Goal: Communication & Community: Answer question/provide support

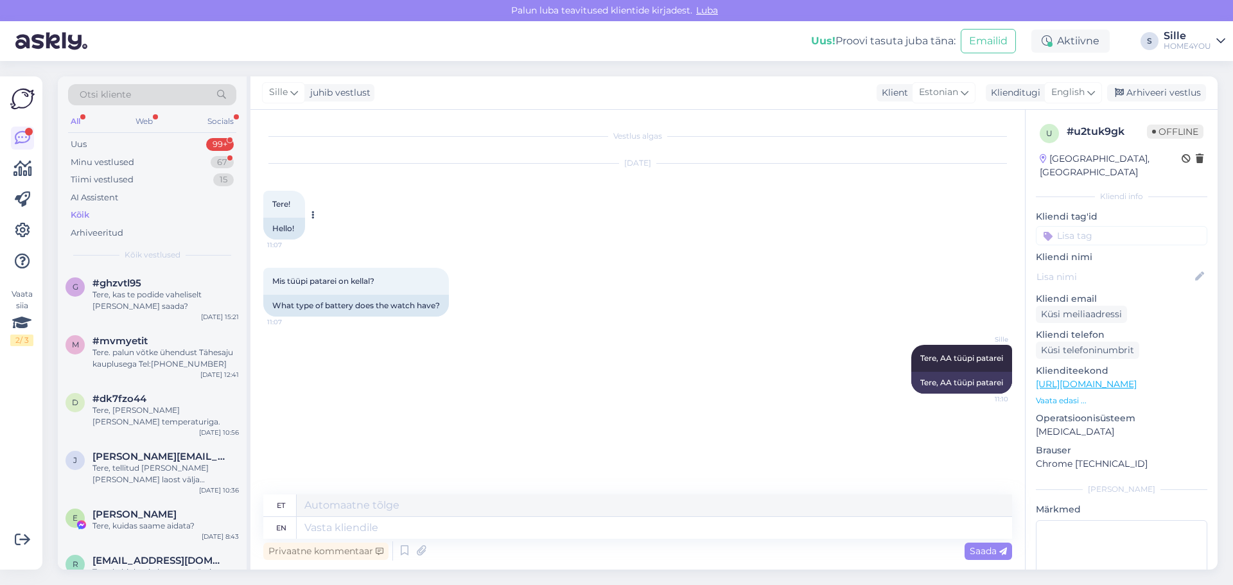
scroll to position [642, 0]
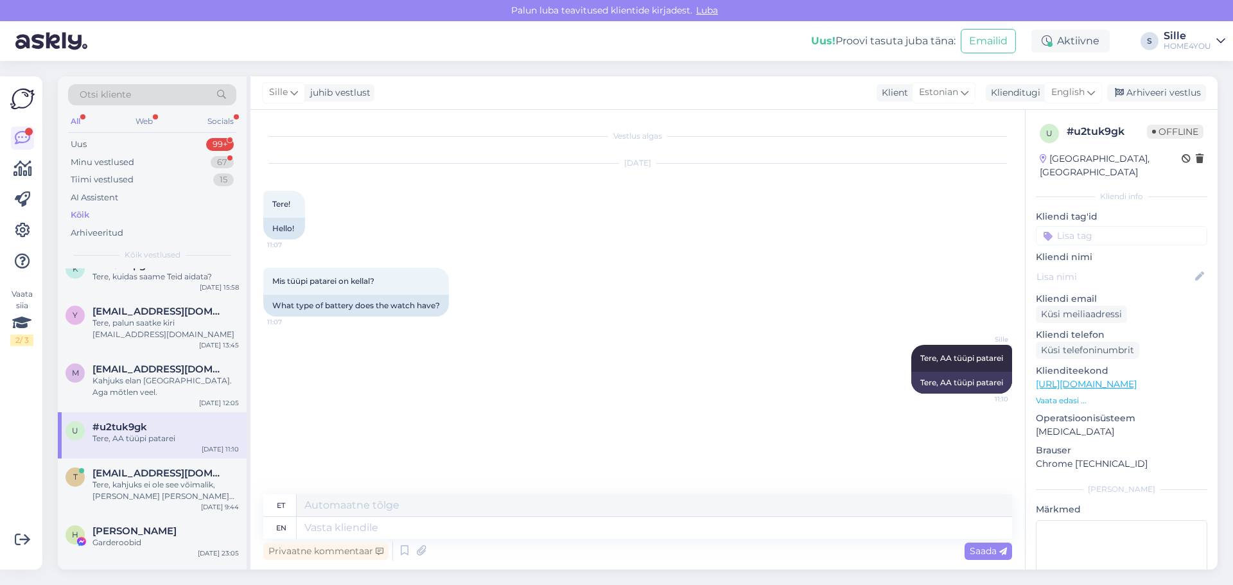
click at [88, 218] on div "Kõik" at bounding box center [80, 215] width 19 height 13
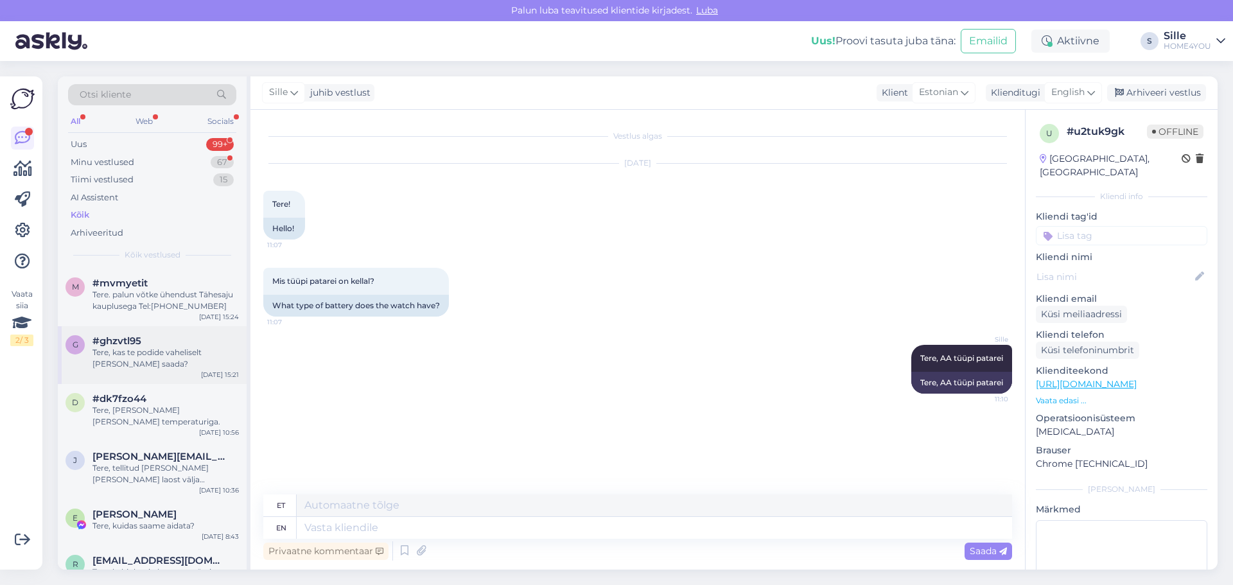
click at [154, 345] on div "#ghzvtl95" at bounding box center [165, 341] width 146 height 12
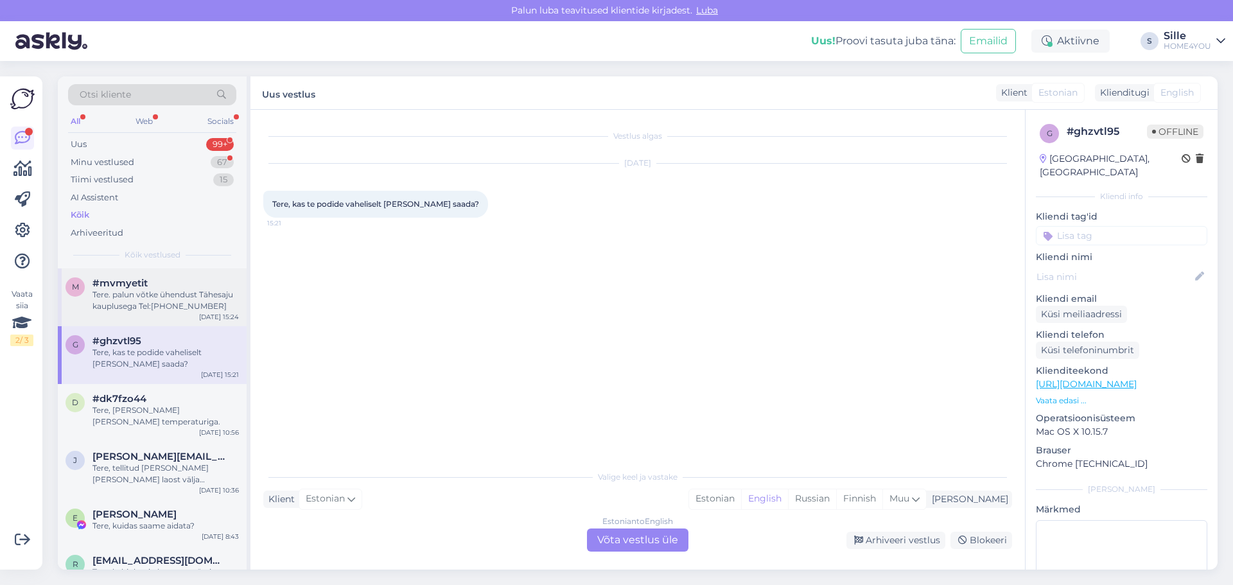
click at [157, 306] on div "Tere. palun võtke ühendust Tähesaju kauplusega Tel:[PHONE_NUMBER]" at bounding box center [165, 300] width 146 height 23
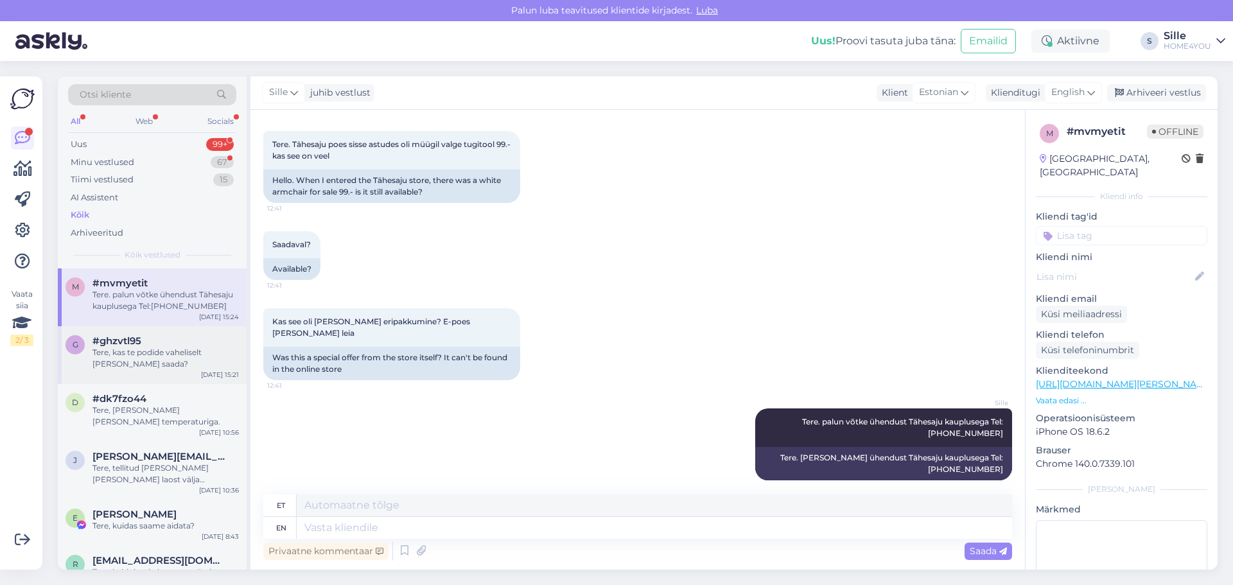
click at [148, 356] on div "Tere, kas te podide vaheliselt [PERSON_NAME] saada?" at bounding box center [165, 358] width 146 height 23
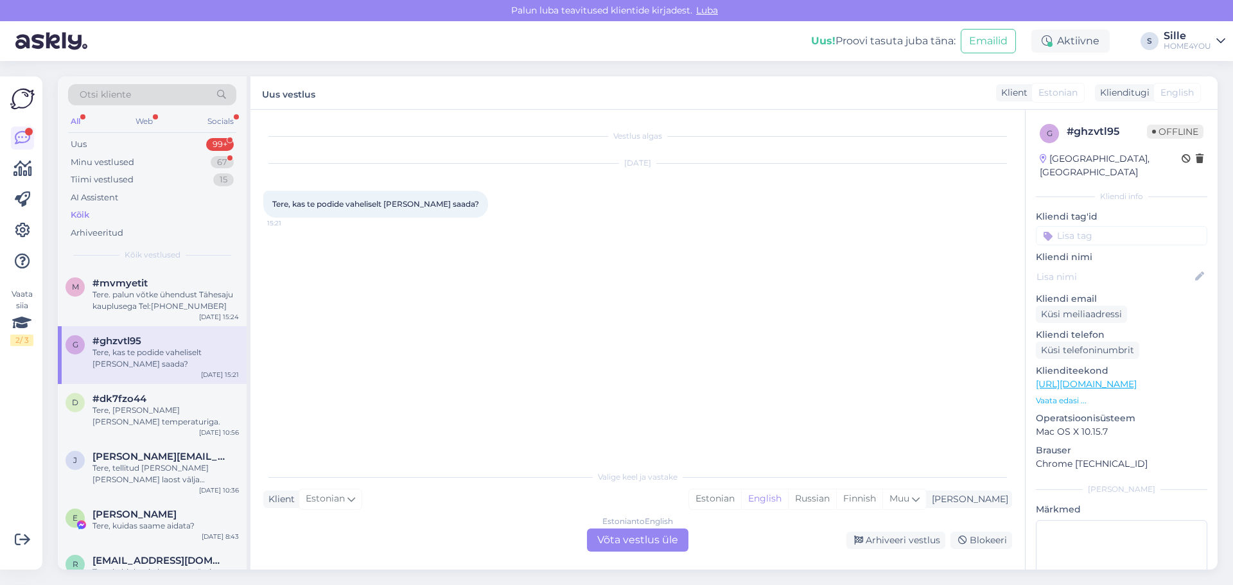
click at [616, 540] on div "Estonian to English Võta vestlus üle" at bounding box center [637, 539] width 101 height 23
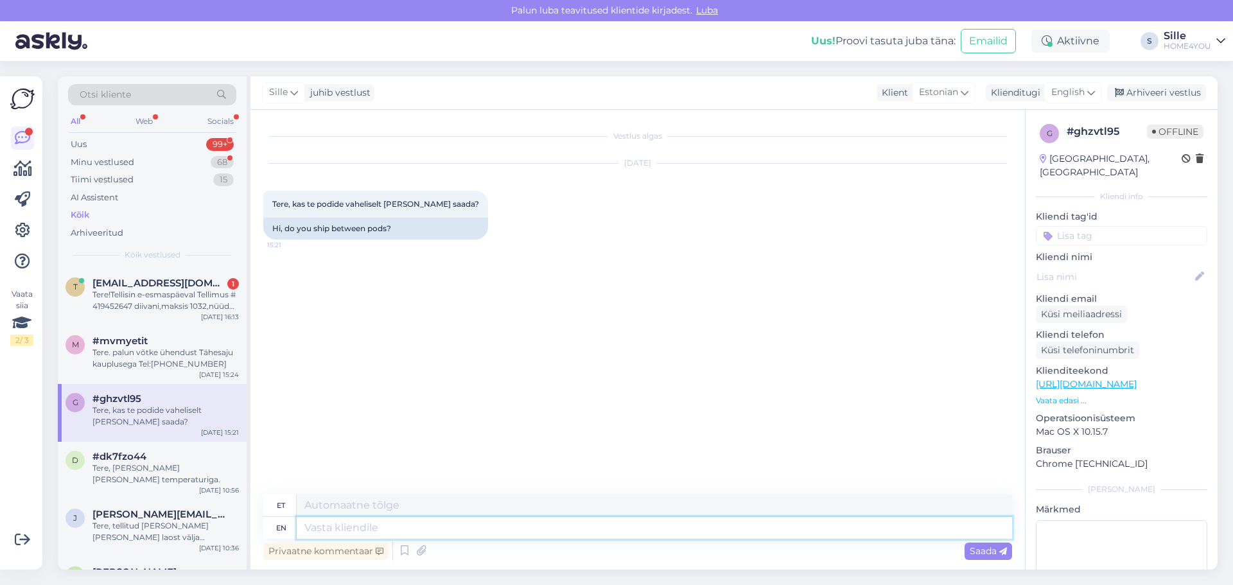
click at [443, 528] on textarea at bounding box center [654, 528] width 715 height 22
type textarea "Tere,"
type textarea "Tere, pigem m"
type textarea "Tere, [PERSON_NAME]"
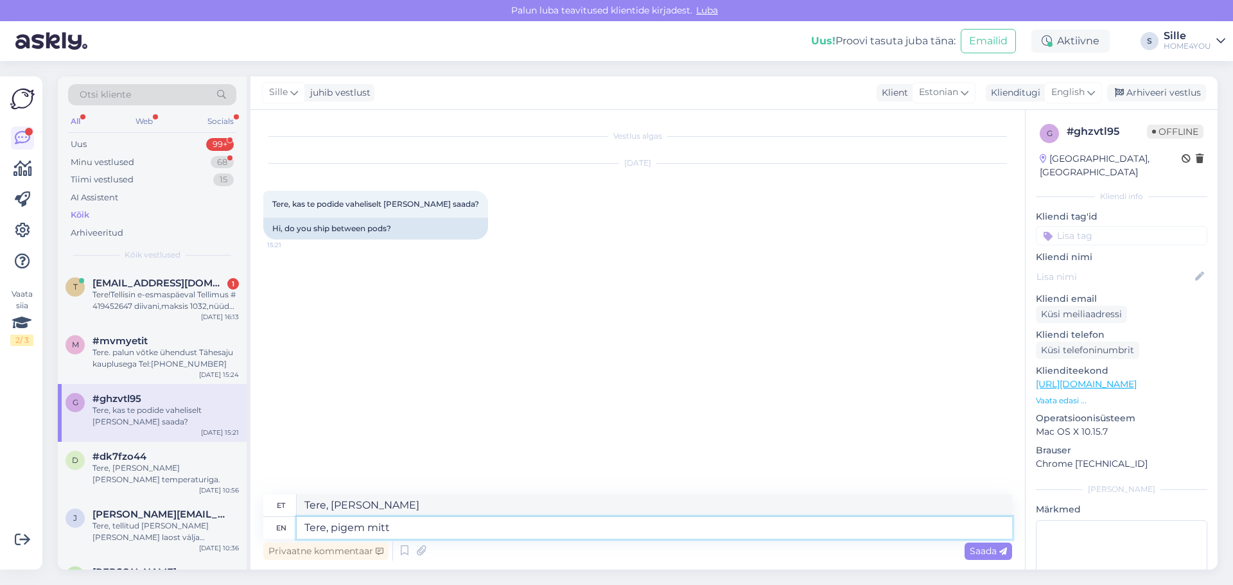
type textarea "Tere, pigem mitte"
type textarea "Tere, kõik mitte"
type textarea "Tere, pigem mitte."
type textarea "Tere, siiski mitte."
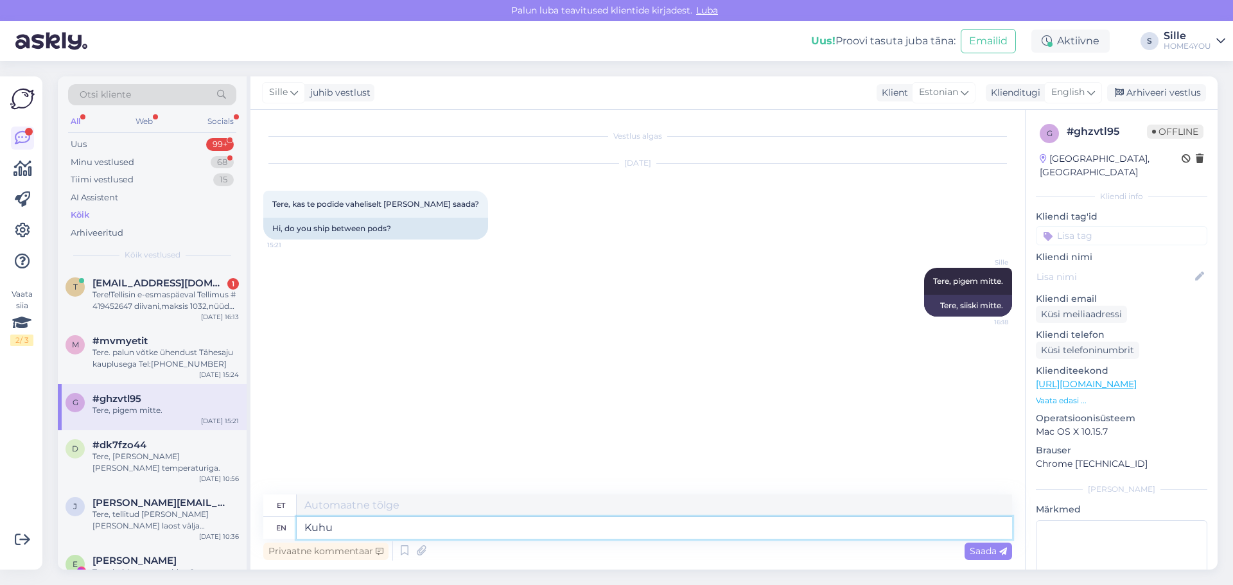
type textarea "Kuhu"
type textarea "[PERSON_NAME]"
type textarea "Kuhu pood"
type textarea "Kuhu [PERSON_NAME] a"
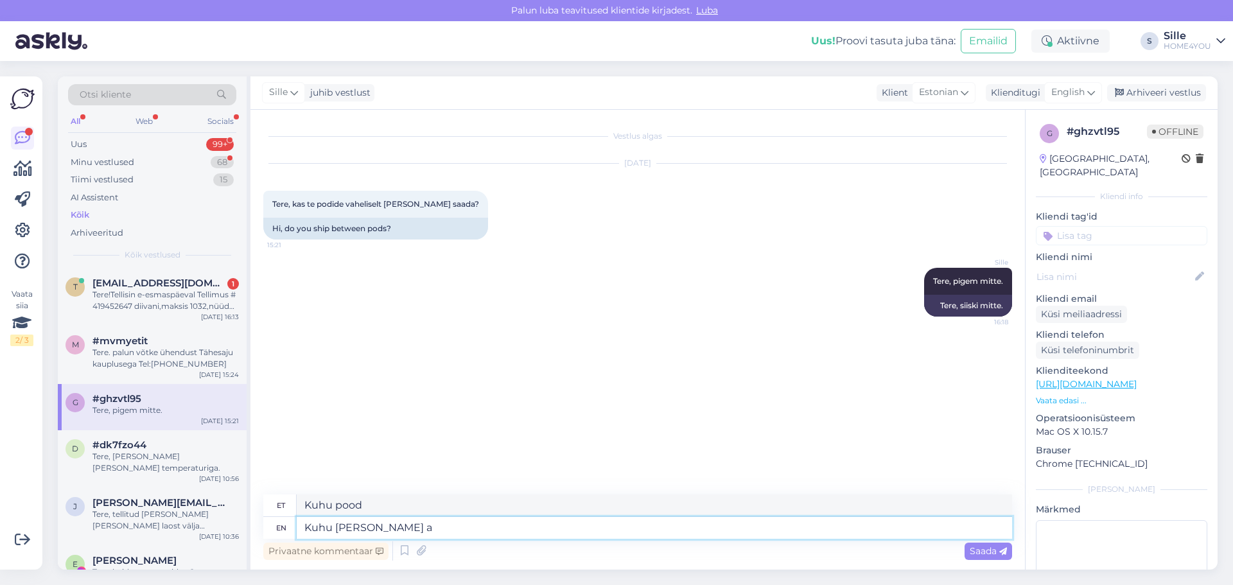
type textarea "Kuhu pood [PERSON_NAME]"
type textarea "Kuhu [PERSON_NAME] asoovite"
type textarea "Kuhu pood [PERSON_NAME] ostja"
type textarea "Kuhu [PERSON_NAME] asoovite võtke"
type textarea "Kuhu [PERSON_NAME] asoovite [PERSON_NAME]"
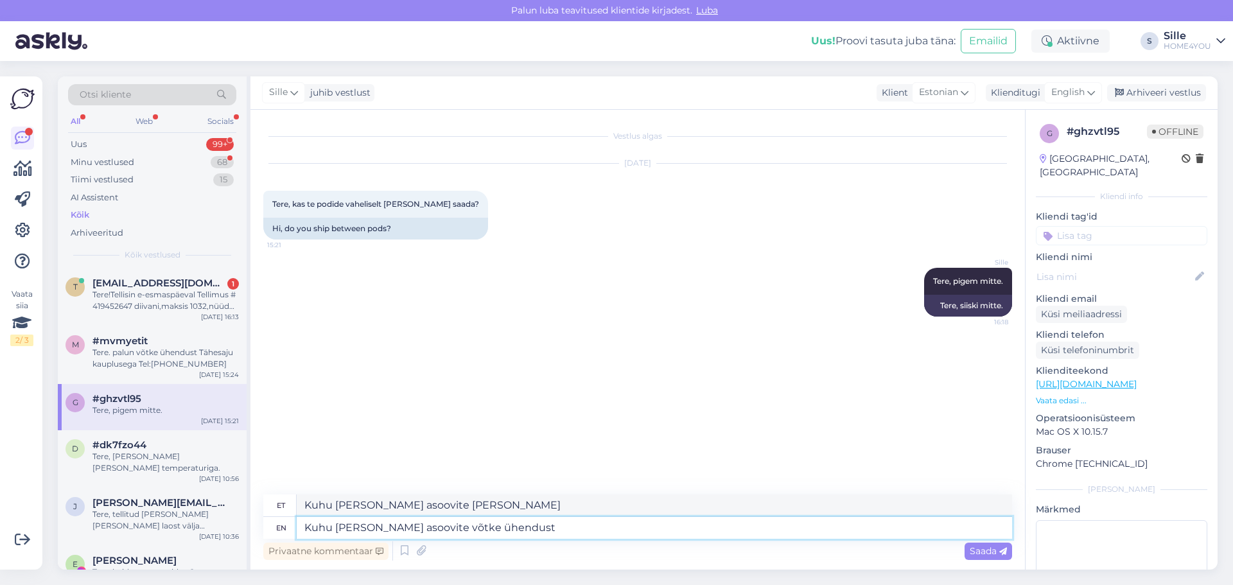
type textarea "Kuhu [PERSON_NAME] asoovite võtke ühendust"
type textarea "Kuhu [PERSON_NAME] asoovite võta ühendust"
type textarea "Kuhu [PERSON_NAME] asoovite võtke ühendust kas n"
type textarea "Kuhu [PERSON_NAME] asoovite võta ühendust kas"
type textarea "Kuhu [PERSON_NAME] asoovite võtke ühendust kas nad t"
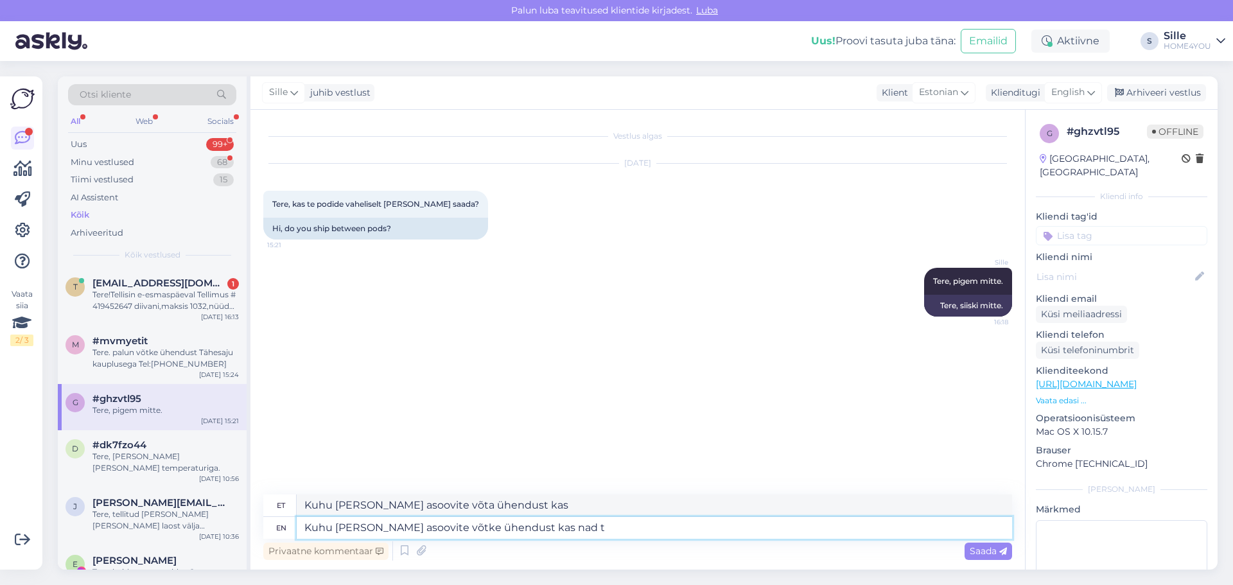
type textarea "Kuhu [PERSON_NAME] asoovite võta ühendust kas nad"
type textarea "Kuhu [PERSON_NAME] asoovite võtke ühendust kas nad tellivad"
type textarea "Kuhu [PERSON_NAME] asoovite võta ühendust kas nad tellivad"
type textarea "Kuhu [PERSON_NAME] asoovite võtke ühendust kas nad tellivad,"
type textarea "Kuhu [PERSON_NAME] asoovite võta ühendust kas nad tellivad,"
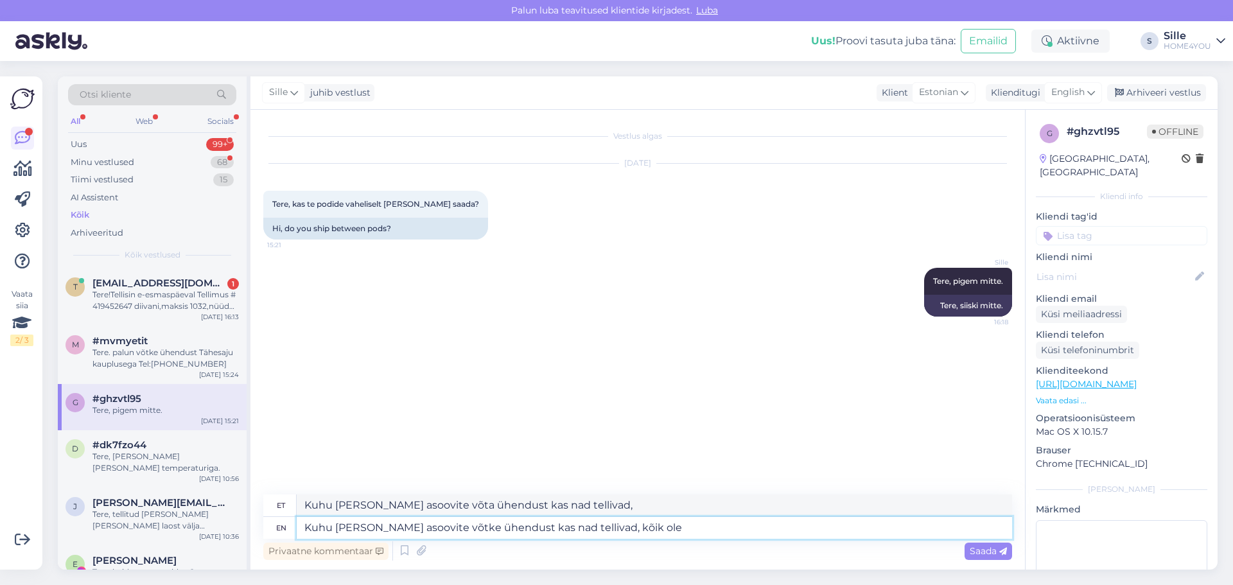
type textarea "Kuhu [PERSON_NAME] asoovite võtke ühendust kas nad tellivad, [PERSON_NAME]"
type textarea "Kuhu [PERSON_NAME] asoovite võta ühendust kas nad tellivad, kõik"
type textarea "Kuhu [PERSON_NAME] asoovite võtke ühendust kas nad tellivad, kõik oleneb k"
type textarea "Kuhu [PERSON_NAME] asoovite võta ühendust kas nad tellivad, kõik oleneb"
type textarea "Kuhu [PERSON_NAME] asoovite võtke ühendust kas nad tellivad, kõik oleneb kaubast"
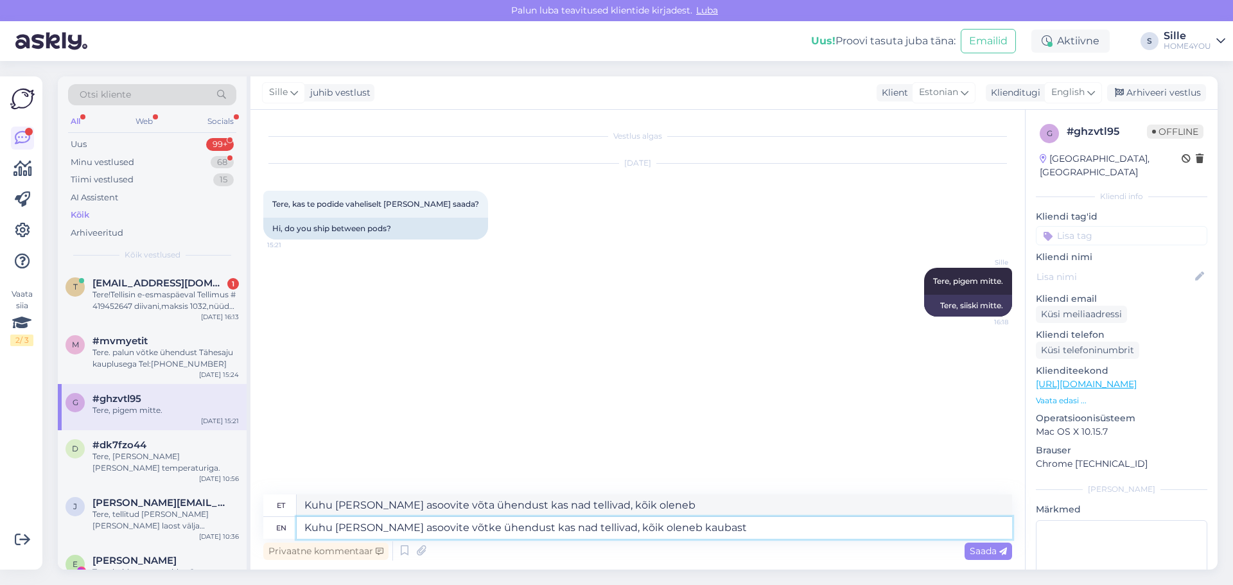
type textarea "Kuhu [PERSON_NAME] asoovite võta ühendust kas nad tellivad, kõik oleneb kaubast"
type textarea "Kuhu [PERSON_NAME] asoovite võtke ühendust kas nad tellivad, kõik oleneb kaubas…"
type textarea "Kuhu [PERSON_NAME] asoovite võta ühendust kas nad tellivad, kõik oleneb kaubast."
click at [403, 523] on textarea "Kuhu [PERSON_NAME] asoovite võtke ühendust kas nad tellivad, kõik oleneb kaubas…" at bounding box center [654, 528] width 715 height 22
type textarea "[PERSON_NAME] kaupasoovite võtke ühendust kas nad tellivad, kõik oleneb kaubast."
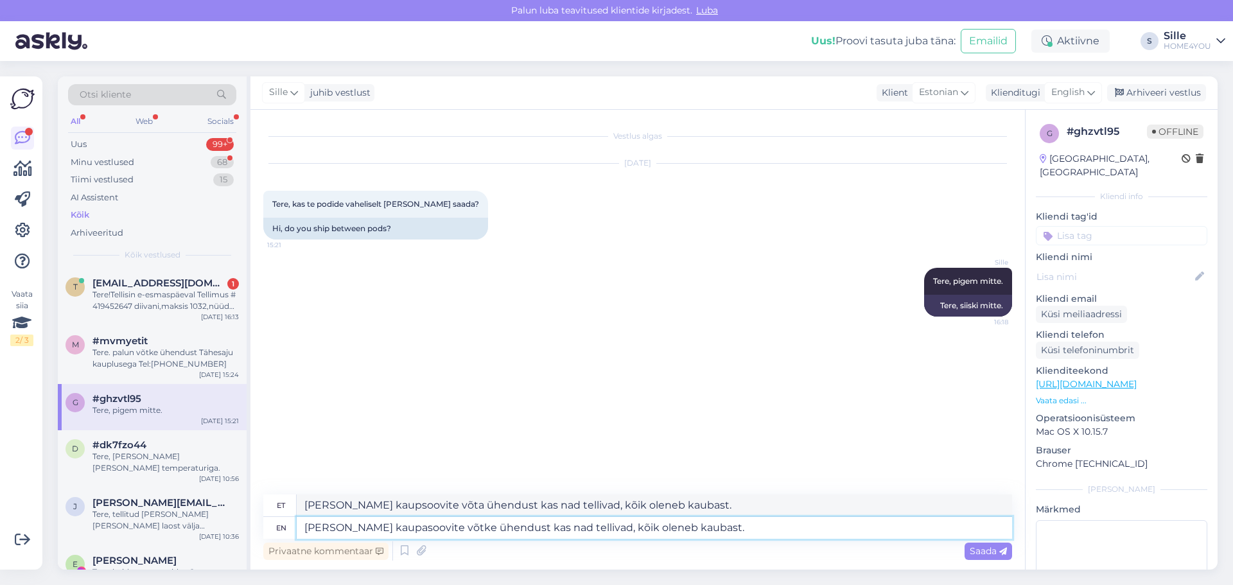
type textarea "[PERSON_NAME] kaupasoovite võta ühendust kas nad tellivad, kõik oleneb kaubast."
type textarea "Kuhu [PERSON_NAME] soovite võtke ühendust kas nad tellivad, kõik oleneb kaubast."
type textarea "Kuhu [PERSON_NAME] soovite ühendust [PERSON_NAME] kas nad tellivad, kõik oleneb…"
click at [729, 526] on textarea "Kuhu [PERSON_NAME] soovite võtke ühendust kas nad tellivad, kõik oleneb kaubast." at bounding box center [654, 528] width 715 height 22
click at [543, 525] on textarea "Kuhu [PERSON_NAME] soovite võtke ühendust kas nad tellivad, kõik oleneb kaubast." at bounding box center [654, 528] width 715 height 22
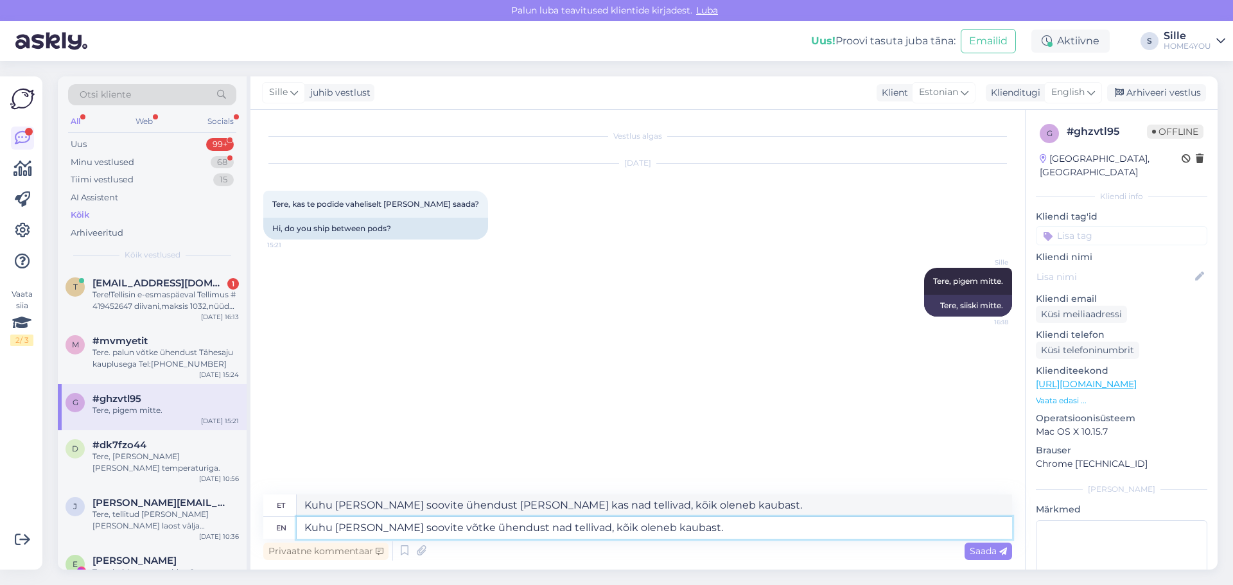
type textarea "Kuhu [PERSON_NAME] soovite võtke ühendust, nad tellivad, kõik oleneb kaubast."
type textarea "Kuhu [PERSON_NAME] soovitavad ühendust nad tellivad, kõik oleneb kaubast."
type textarea "Kuhu [PERSON_NAME] soovite võtke ühendust, et uuri nad tellivad, kõik oleneb ka…"
type textarea "[PERSON_NAME] tellite ühendust, et uuri nad tellivad, kõik oleneb kaubast."
type textarea "Kuhu [PERSON_NAME] soovite võtke ühendust, et uurida kas nad tellivad, kõik ole…"
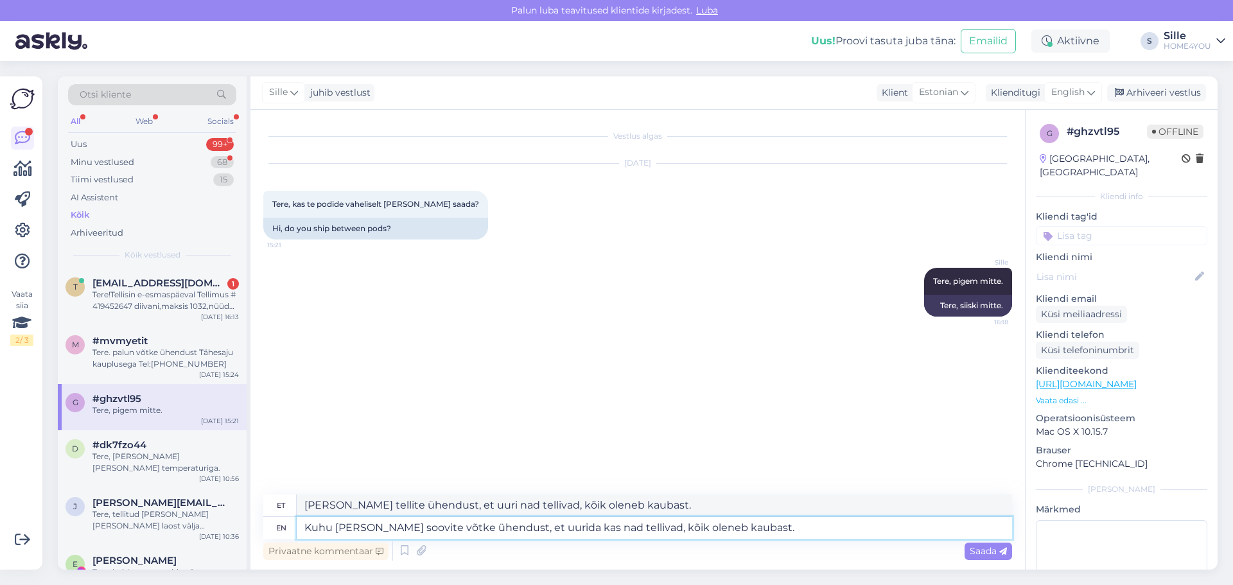
type textarea "Kuhu [PERSON_NAME] soovite ühendust [PERSON_NAME], et uurida kas nad tellivad, …"
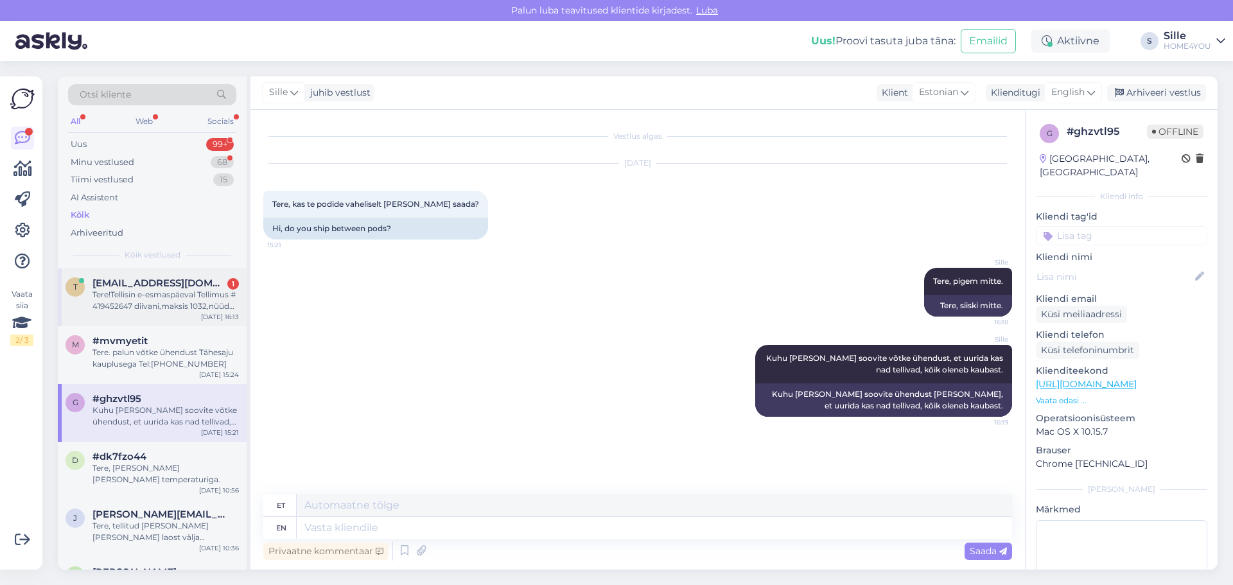
click at [153, 292] on div "Tere!Tellisin e-esmaspäeval Tellimus # 419452647 diivani,maksis 1032,nüüd see d…" at bounding box center [165, 300] width 146 height 23
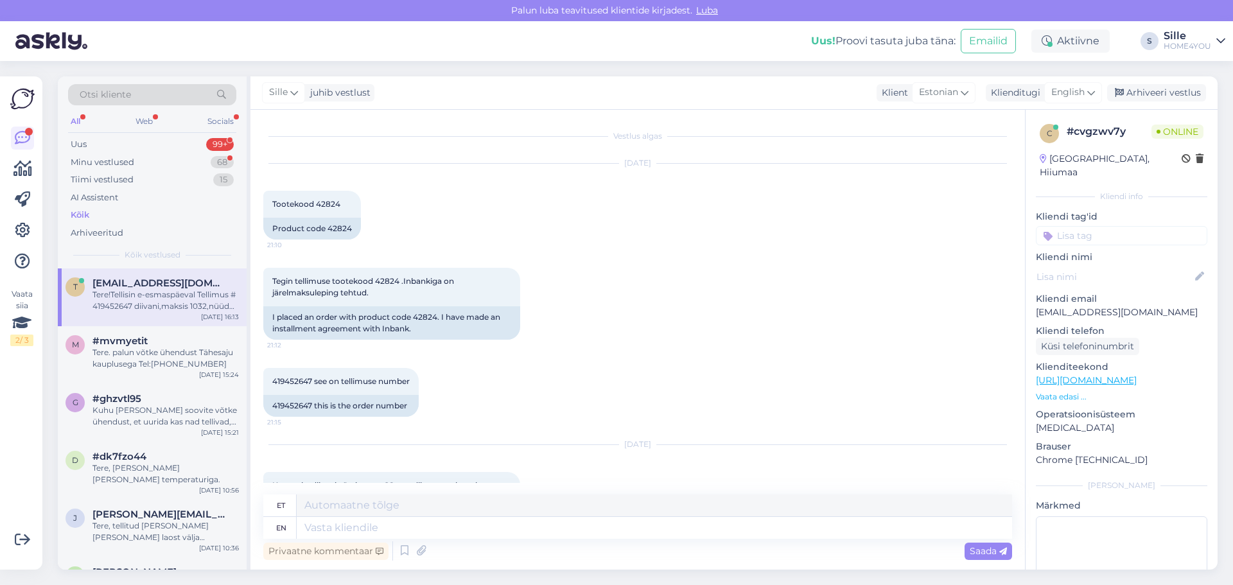
scroll to position [880, 0]
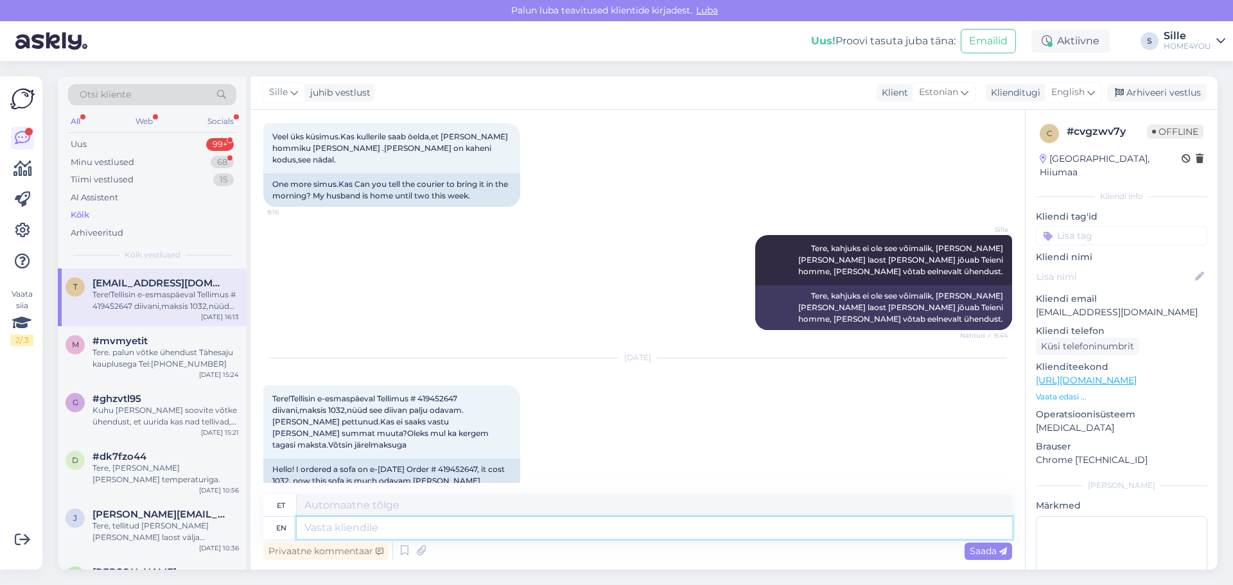
click at [349, 526] on textarea at bounding box center [654, 528] width 715 height 22
type textarea "Tere,"
type textarea "Tere, eelmisest k"
type textarea "Tere, eelmisest"
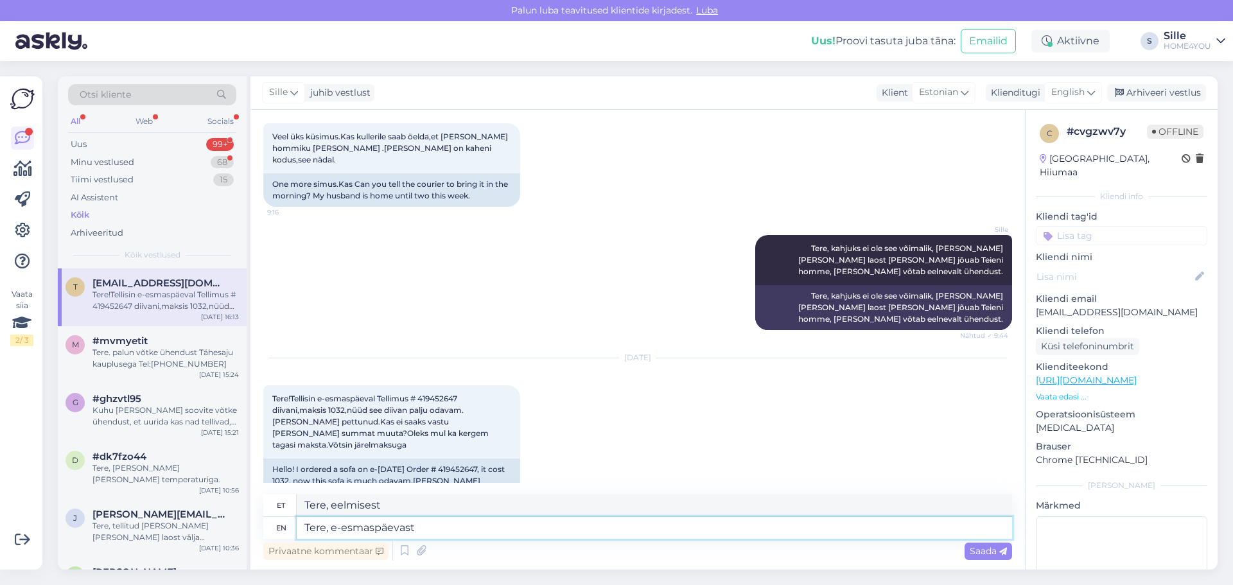
type textarea "Tere, e-esmaspäevast"
type textarea "Tere, e-esmaspäev"
type textarea "Tere, e-esmaspäevast on m"
type textarea "Tere, e-esmaspäev on"
type textarea "Tere, e-esmaspäevast on meil j"
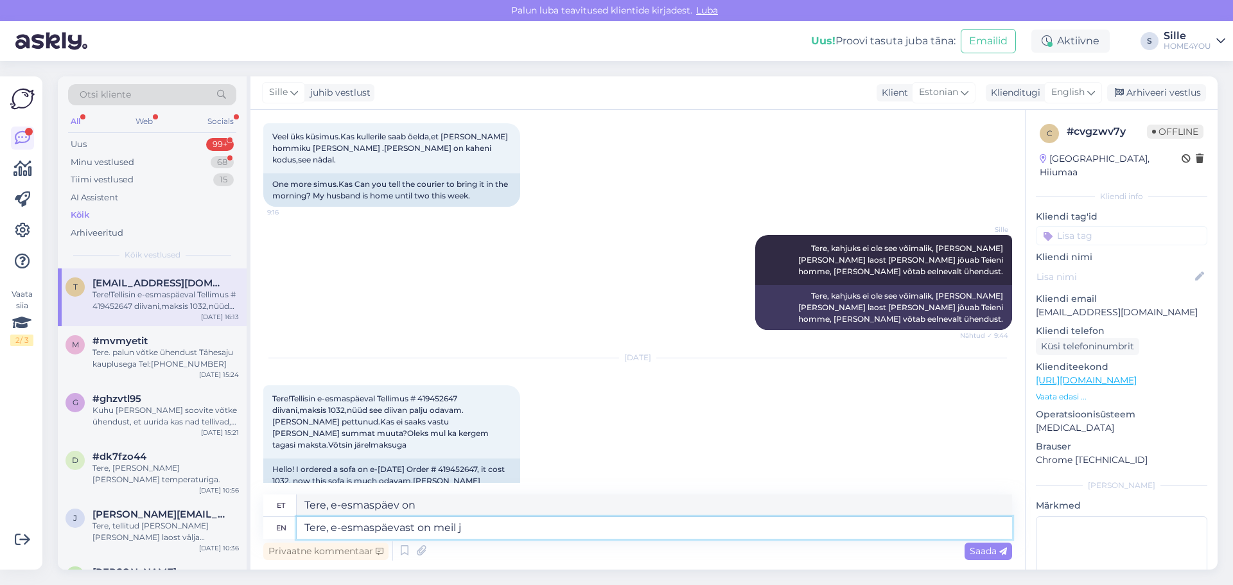
type textarea "Tere, e-esmaspäevast meile"
type textarea "Tere, e-esmaspäevast on [PERSON_NAME]"
type textarea "Tere, e-esmaspäevast on [PERSON_NAME] 3"
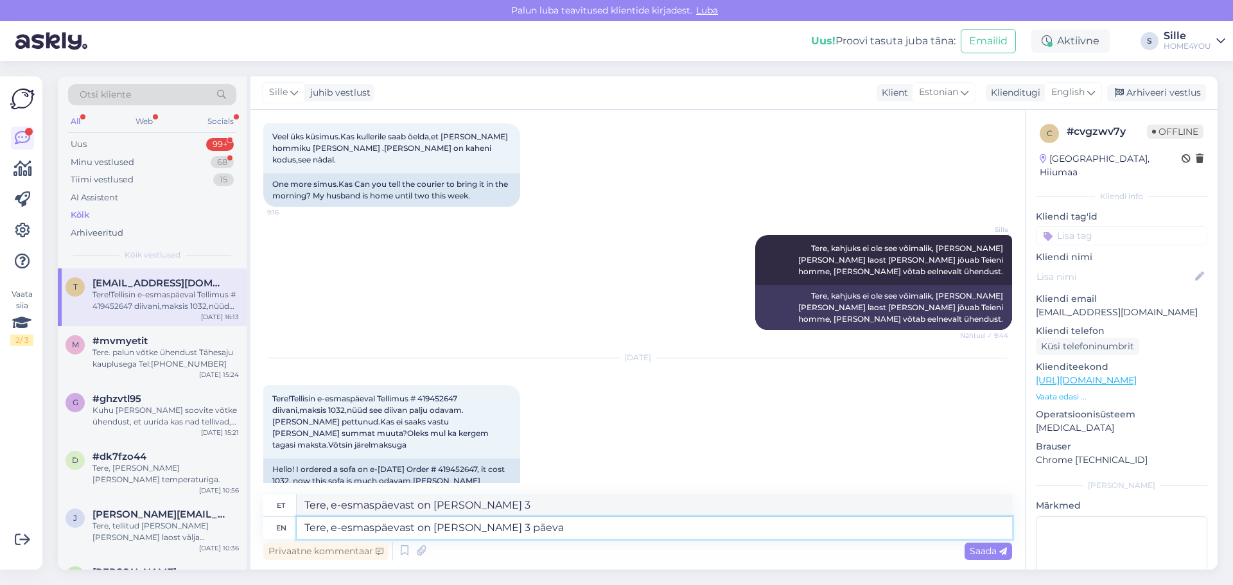
type textarea "Tere, e-esmaspäevast on [PERSON_NAME] 3 päeva"
type textarea "Tere, e-esmaspäevast on [PERSON_NAME] 3 päeva möödas, k"
type textarea "Tere, e-esmaspäevast on [PERSON_NAME] 3 päeva möödas,"
type textarea "Tere, e-esmaspäevast on [PERSON_NAME] 3 päeva möödas, kahjuks o"
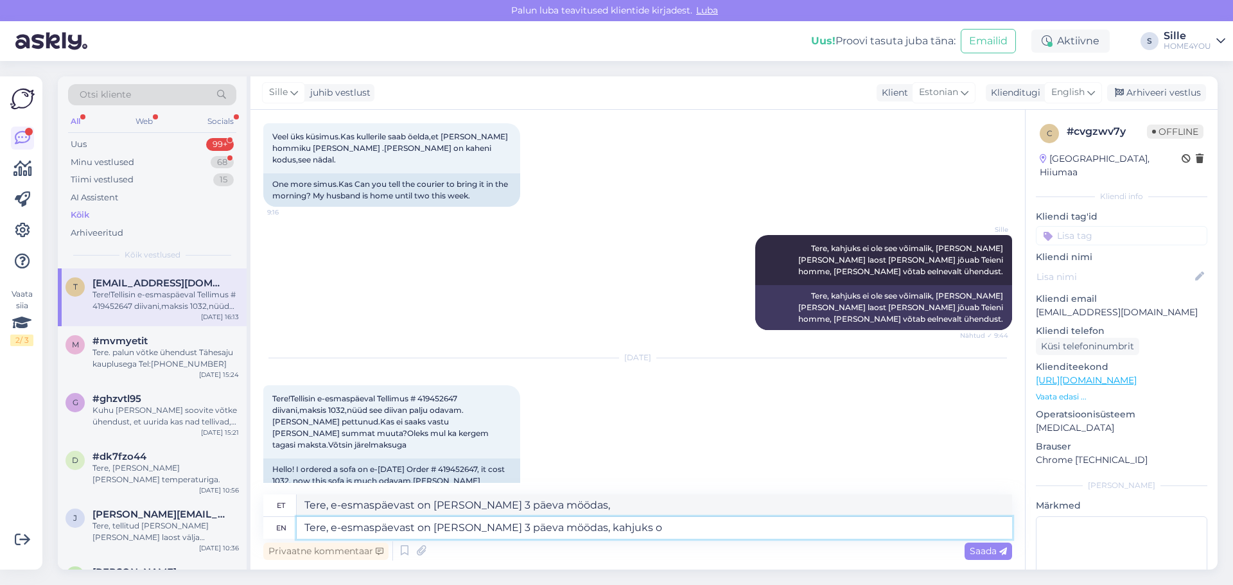
type textarea "Tere, e-esmaspäevast on [PERSON_NAME] 3 päeva möödas, kahjuks"
type textarea "Tere, e-esmaspäevast on [PERSON_NAME] 3 päeva möödas, kahjuks on"
type textarea "Tere, e-esmaspäevast on [PERSON_NAME] 3 päeva möödas, kahjuks"
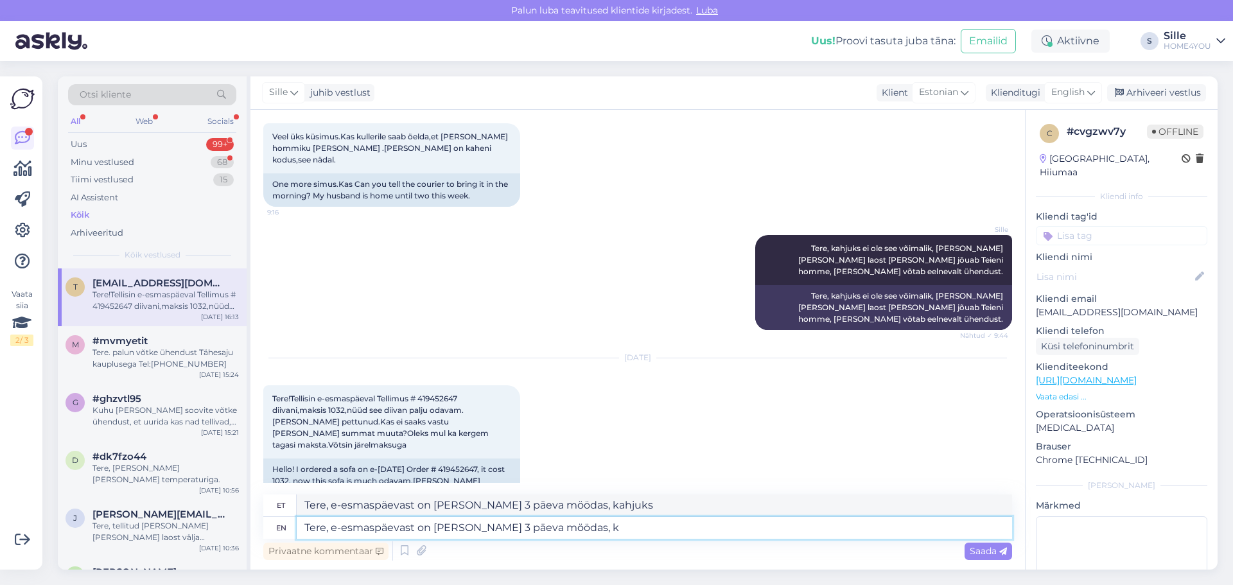
type textarea "Tere, e-esmaspäevast on [PERSON_NAME] 3 päeva möödas,"
type textarea "Tere, e-esmaspäevast on [PERSON_NAME] 3 päeva möödas"
type textarea "Tere, e-esmaspäevast on [PERSON_NAME] 3 päeva möödas."
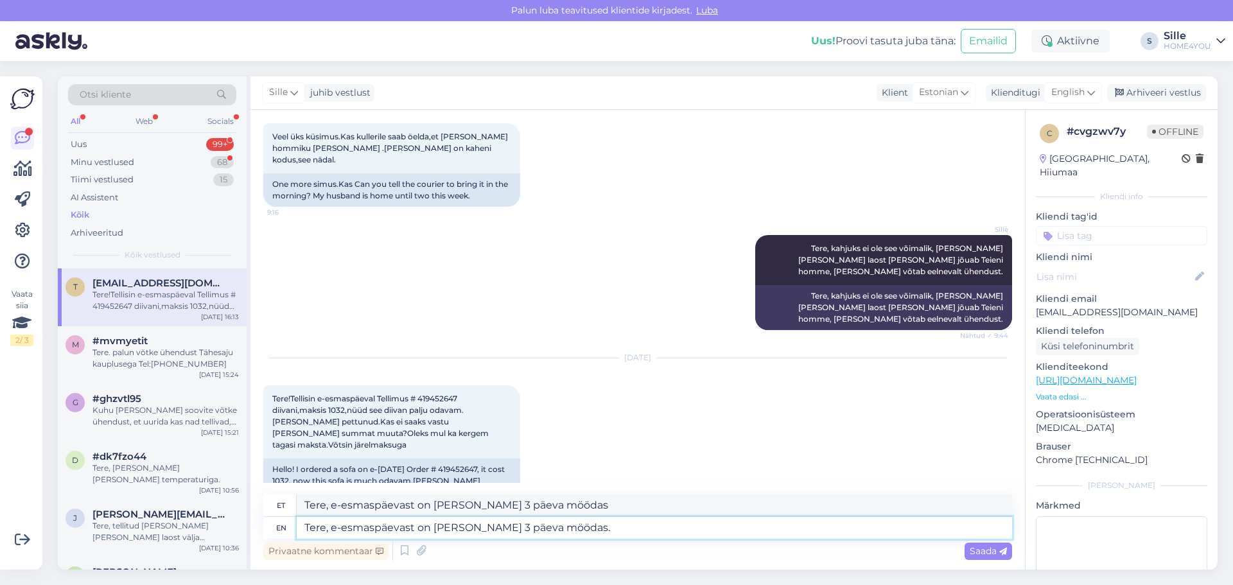
type textarea "Tere, e-esmaspäevast on [PERSON_NAME] 3 päeva möödas."
type textarea "Tere, e-esmaspäevast on [PERSON_NAME] 3 päeva möödas. Meil"
type textarea "Tere, e-esmaspäevast on [PERSON_NAME] 3 päeva möödas. Meil käivad"
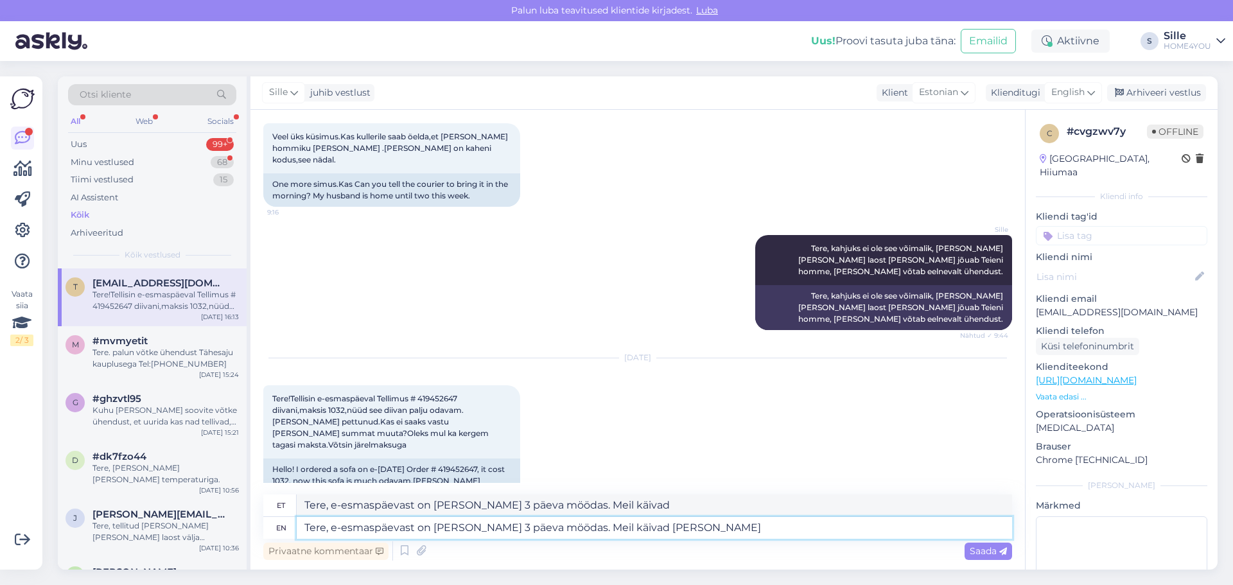
type textarea "Tere, e-esmaspäevast on [PERSON_NAME] 3 päeva möödas. Meil käivad [PERSON_NAME]"
type textarea "Tere, e-esmaspäevast on [PERSON_NAME] 3 päeva möödas. Meil käivad kam"
type textarea "Tere, e-esmaspäevast on [PERSON_NAME] 3 päeva möödas. Meil käivad kampaani"
type textarea "Tere, e-esmaspäevast on [PERSON_NAME] 3 päeva möödas. Meil käivad kampaanid"
type textarea "Tere, e-esmaspäevast on [PERSON_NAME] 3 päeva möödas. Meil k"
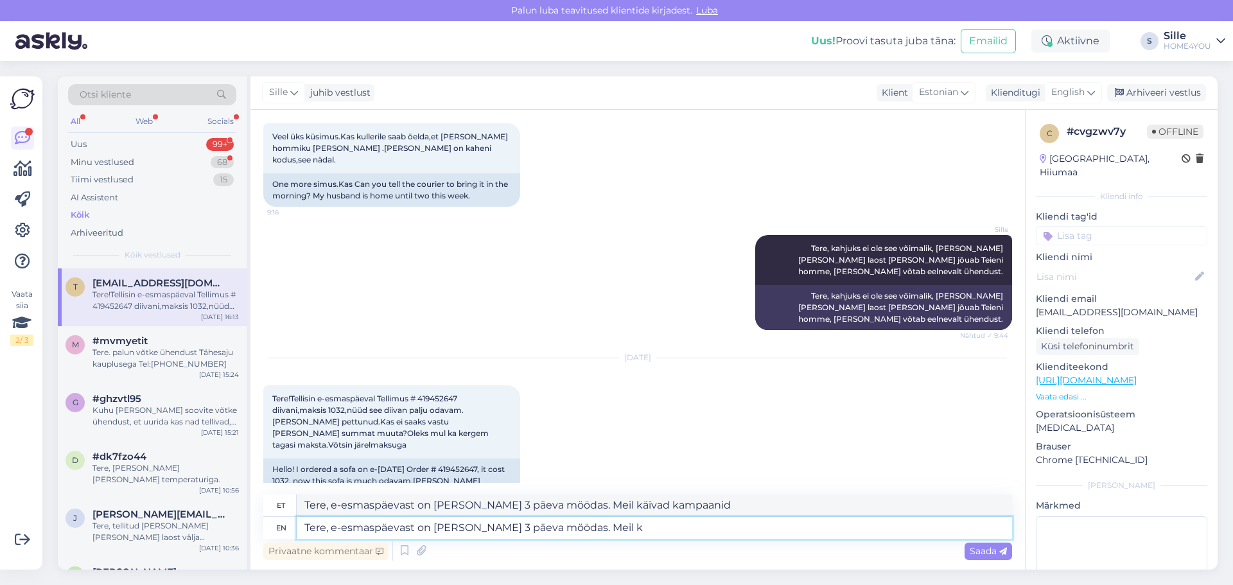
type textarea "Tere, e-esmaspäevast on [PERSON_NAME] 3 päeva möödas. Meil käivad"
type textarea "Tere, e-esmaspäevast on [PERSON_NAME] 3 päeva möödas. Meil"
type textarea "Tere, e-esmaspäevast on [PERSON_NAME] 3 päeva möödas. Mei"
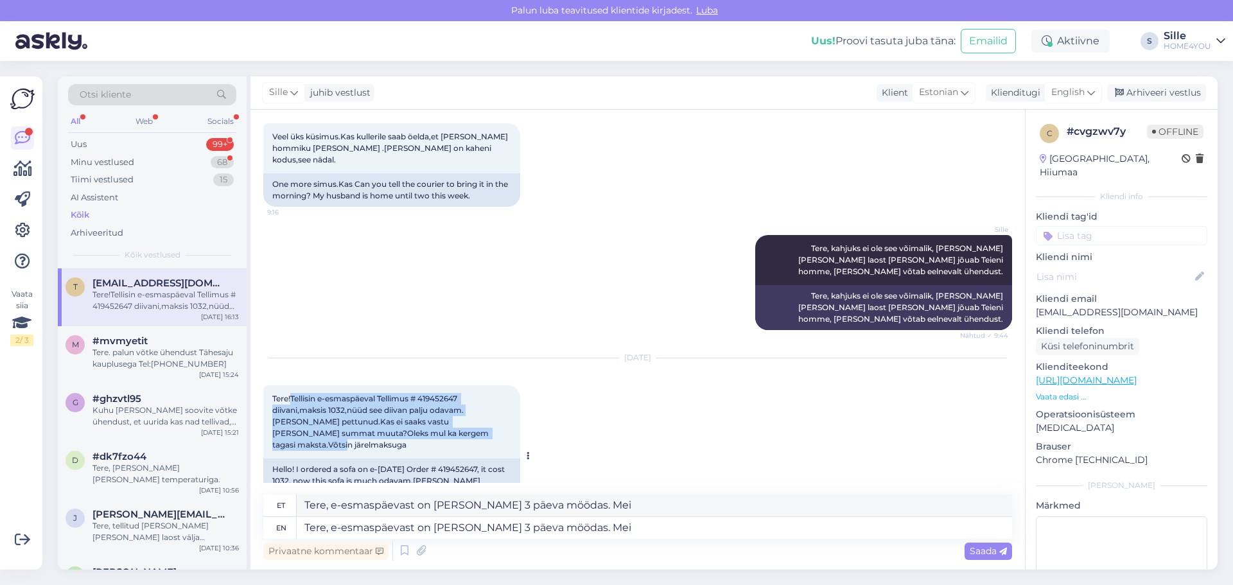
drag, startPoint x: 291, startPoint y: 363, endPoint x: 482, endPoint y: 395, distance: 192.8
click at [482, 395] on div "Tere!Tellisin e-esmaspäeval Tellimus # 419452647 diivani,maksis 1032,nüüd see d…" at bounding box center [391, 421] width 257 height 73
copy span "Tellisin e-esmaspäeval Tellimus # 419452647 [PERSON_NAME],maksis 1032,nüüd see …"
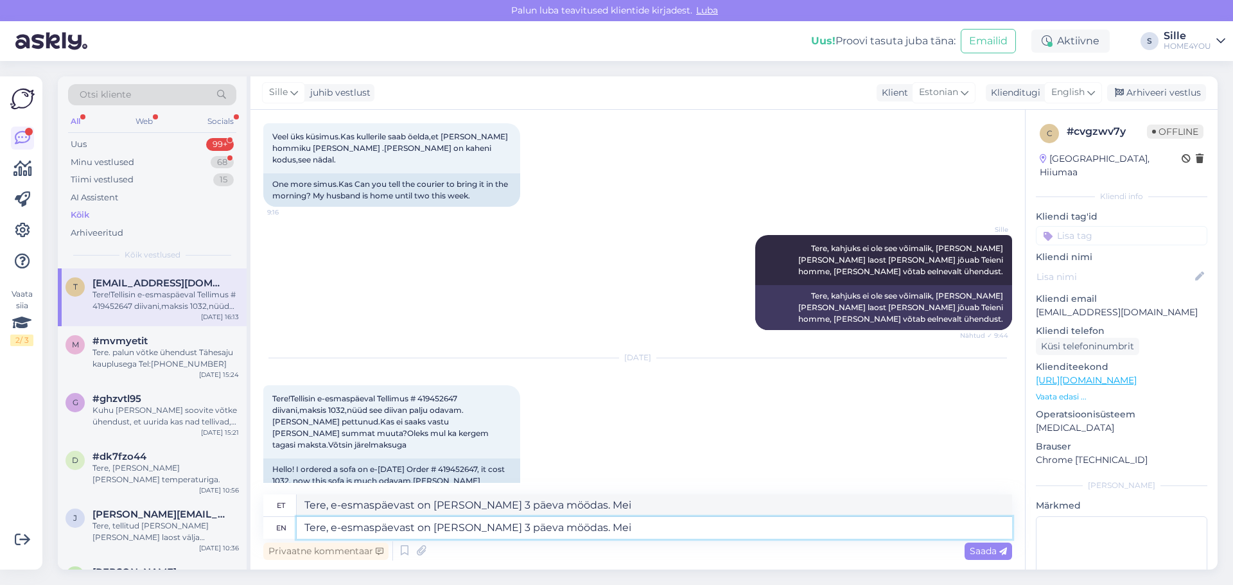
drag, startPoint x: 603, startPoint y: 526, endPoint x: 332, endPoint y: 537, distance: 271.8
click at [332, 537] on textarea "Tere, e-esmaspäevast on [PERSON_NAME] 3 päeva möödas. Mei" at bounding box center [654, 528] width 715 height 22
type textarea "Tere,"
paste textarea "Aitäh, et meiega ühendust võtsite. Mõistame Teie pettumust [PERSON_NAME] aru, e…"
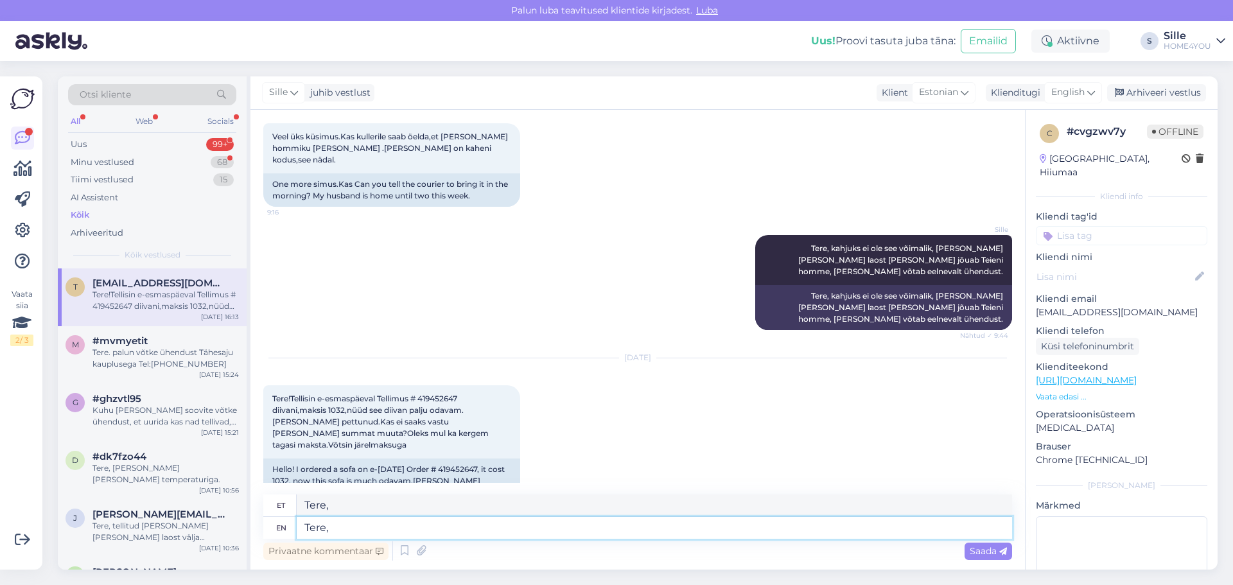
type textarea "Tere, Aitäh, et meiega ühendust võtsite. Mõistame Teie pettumust [PERSON_NAME] …"
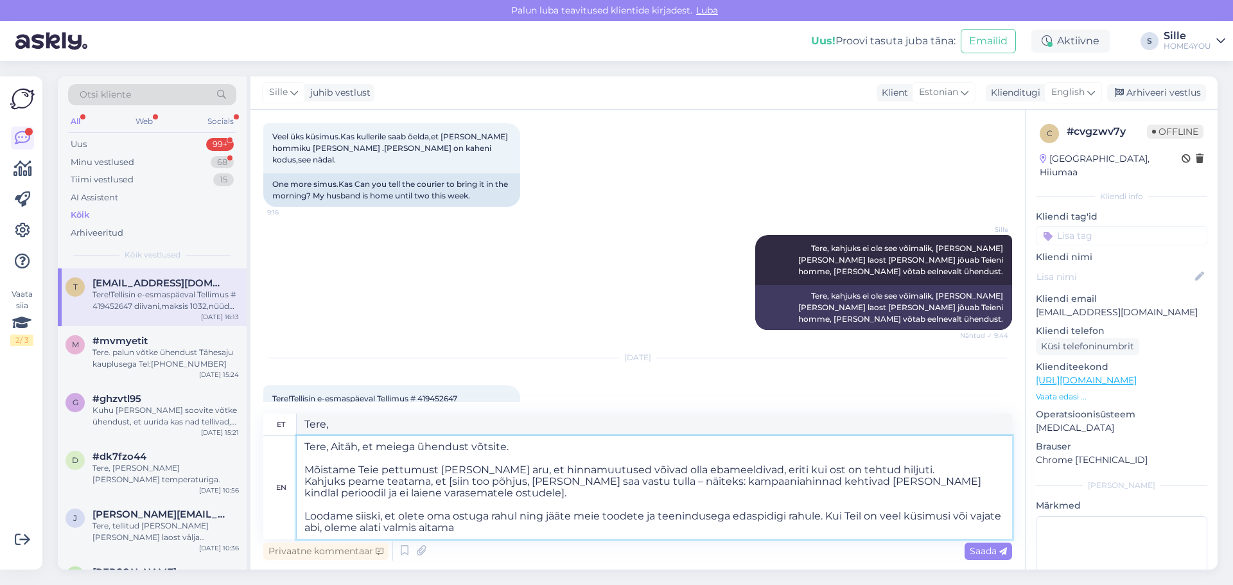
type textarea "Tere, Aitäh, et meiega ühendust võtsite. Teie pettumust [PERSON_NAME], et hinna…"
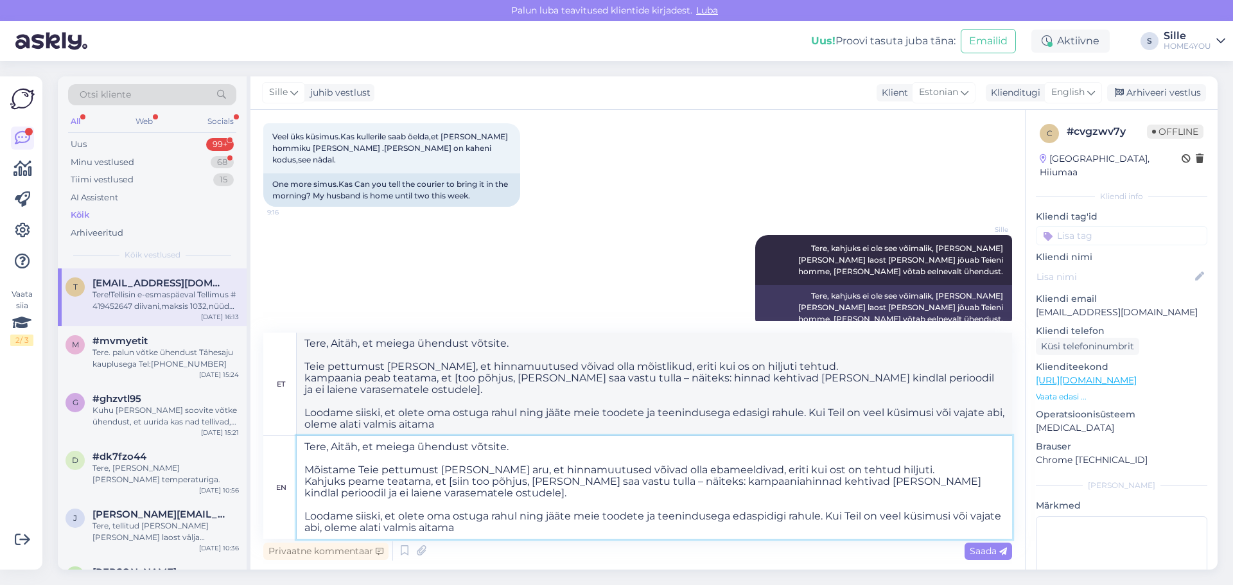
drag, startPoint x: 692, startPoint y: 482, endPoint x: 447, endPoint y: 485, distance: 245.3
click at [447, 485] on textarea "Tere, Aitäh, et meiega ühendust võtsite. Mõistame Teie pettumust [PERSON_NAME] …" at bounding box center [654, 487] width 715 height 103
type textarea "Tere, Aitäh, et meiega ühendust võtsite. Mõistame Teie pettumust [PERSON_NAME] …"
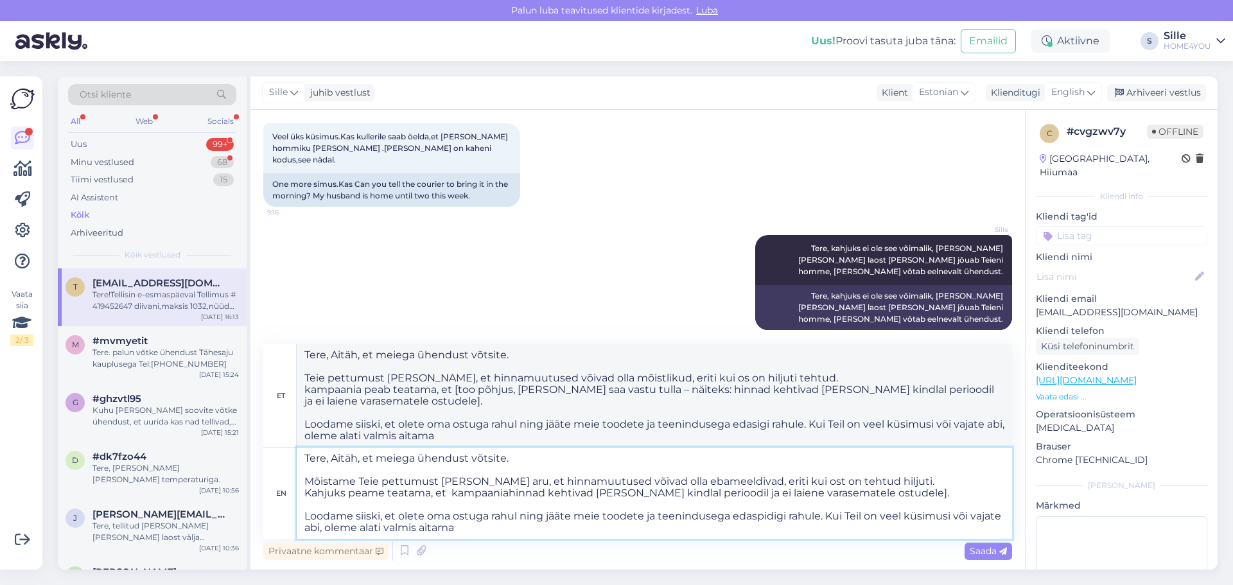
type textarea "Tere, Aitäh, et meiega ühendust võtsite. Teie pettumust [PERSON_NAME], et hinna…"
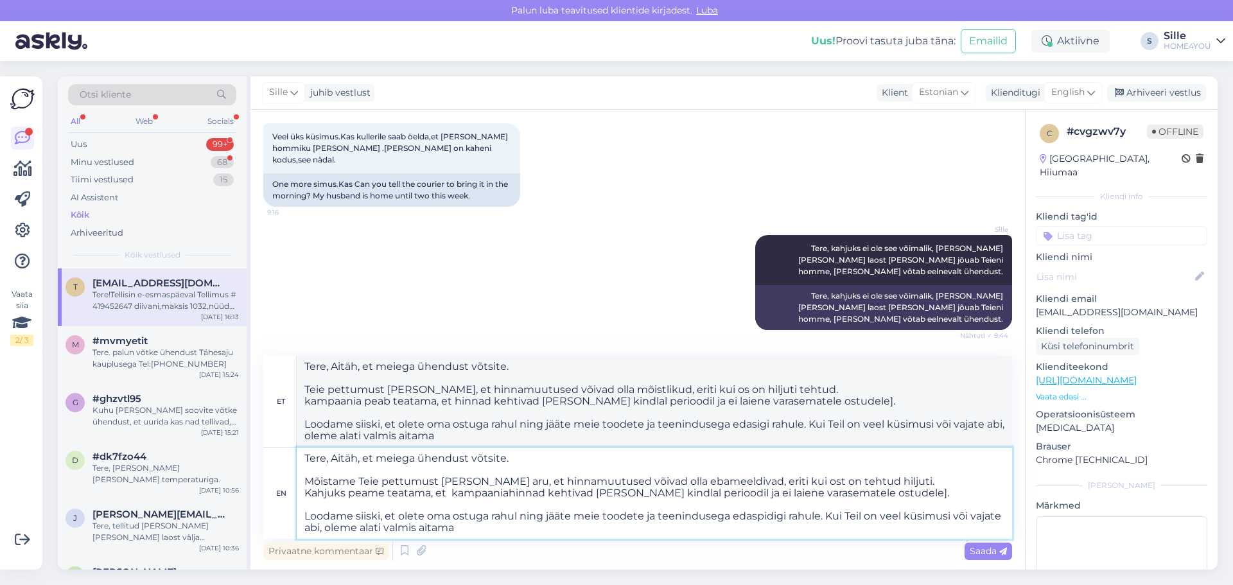
click at [887, 490] on textarea "Tere, Aitäh, et meiega ühendust võtsite. Mõistame Teie pettumust [PERSON_NAME] …" at bounding box center [654, 492] width 715 height 91
type textarea "Tere, Aitäh, et meiega ühendust võtsite. Mõistame Teie pettumust [PERSON_NAME] …"
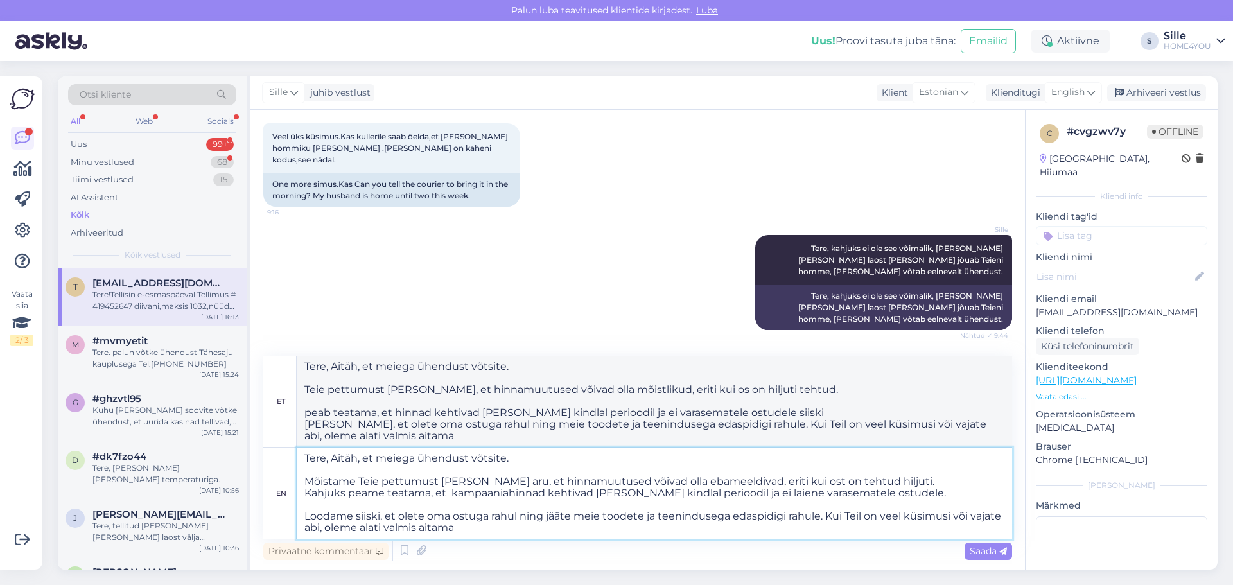
type textarea "Tere, Aitäh, et meiega ühendust võtsite. Teie pettumust [PERSON_NAME], et hinna…"
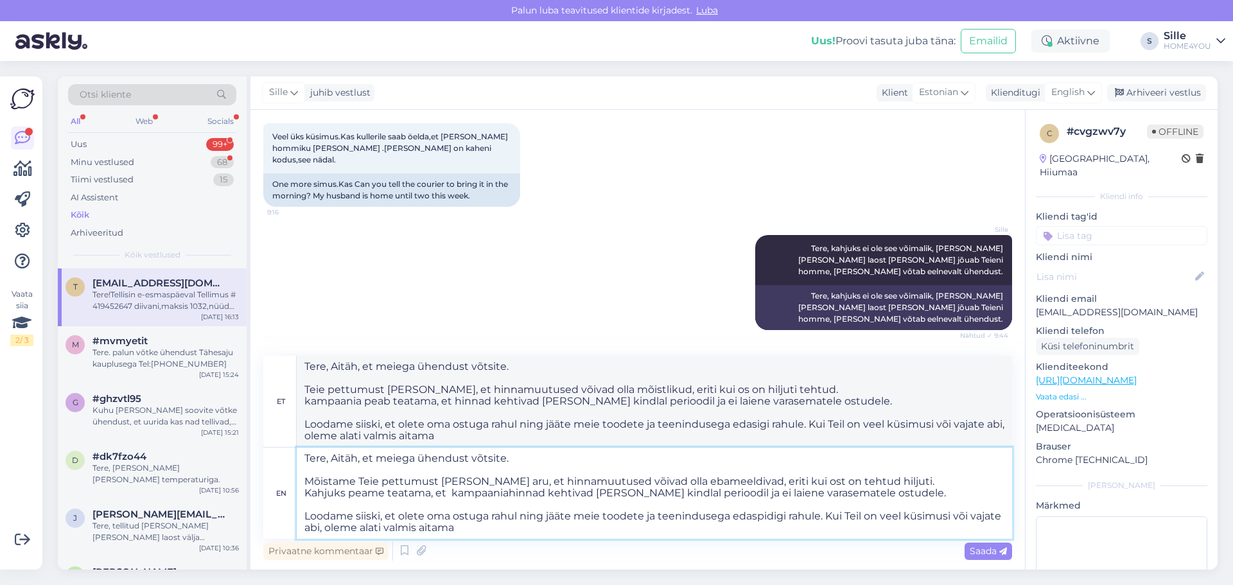
drag, startPoint x: 309, startPoint y: 508, endPoint x: 460, endPoint y: 523, distance: 151.6
click at [460, 523] on textarea "Tere, Aitäh, et meiega ühendust võtsite. Mõistame Teie pettumust [PERSON_NAME] …" at bounding box center [654, 492] width 715 height 91
type textarea "Tere, Aitäh, et meiega ühendust võtsite. Mõistame Teie pettumust [PERSON_NAME] …"
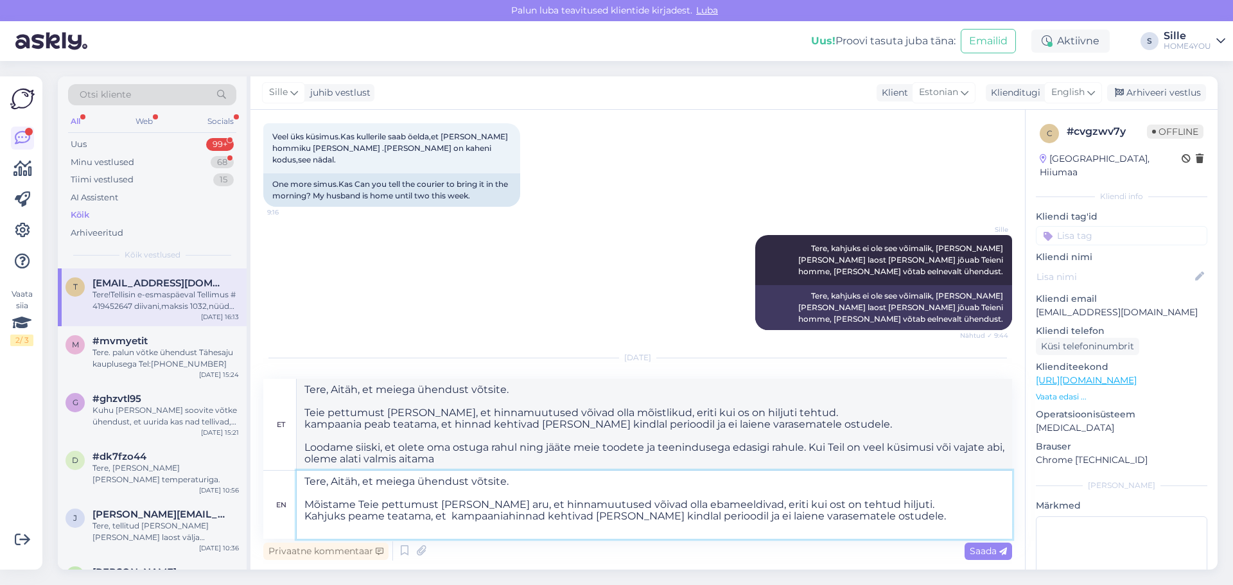
type textarea "Tere, Aitäh, et meiega ühendust võtsite. Teie pettumust [PERSON_NAME], et hinna…"
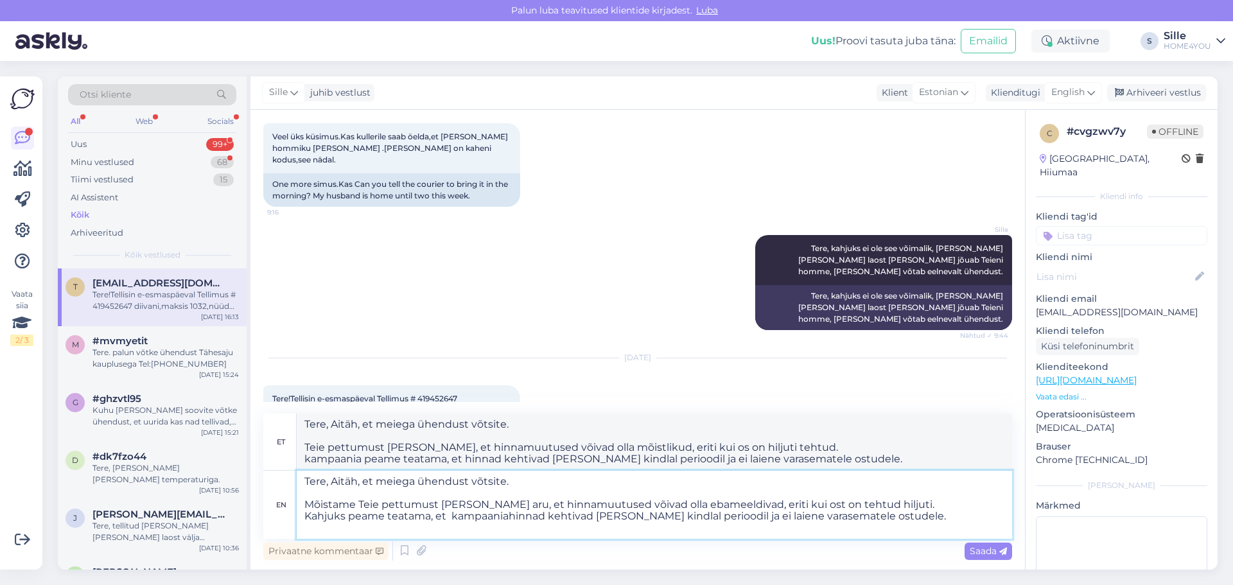
click at [550, 493] on textarea "Tere, Aitäh, et meiega ühendust võtsite. Mõistame Teie pettumust [PERSON_NAME] …" at bounding box center [654, 505] width 715 height 68
click at [892, 516] on textarea "Tere, Aitäh, et meiega ühendust võtsite. Mõistame Teie pettumust [PERSON_NAME] …" at bounding box center [654, 505] width 715 height 68
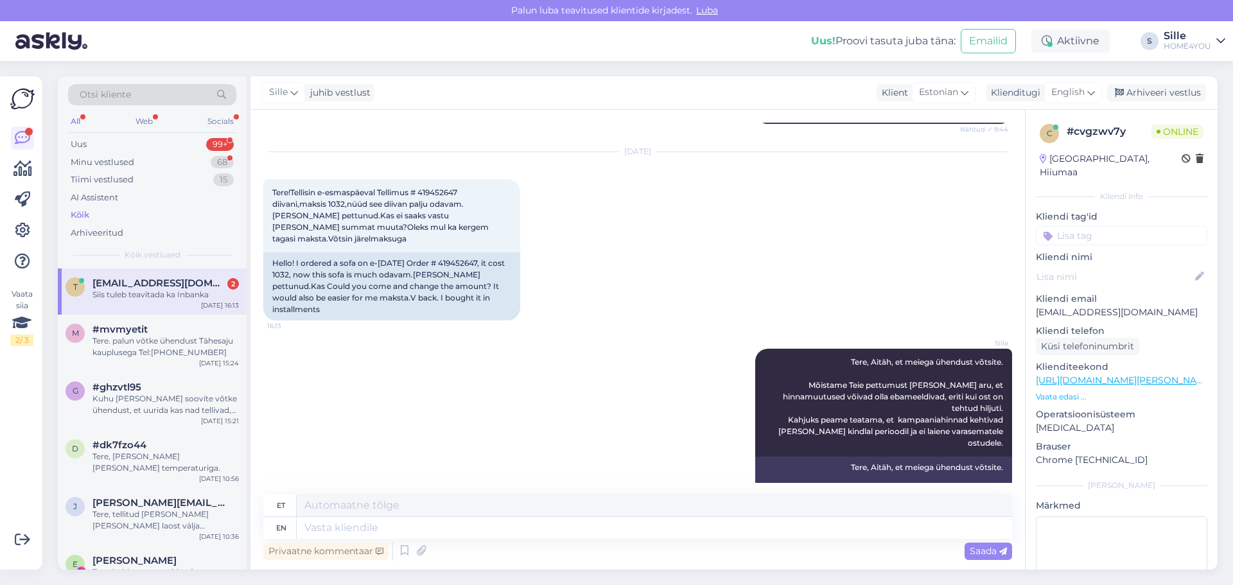
scroll to position [1250, 0]
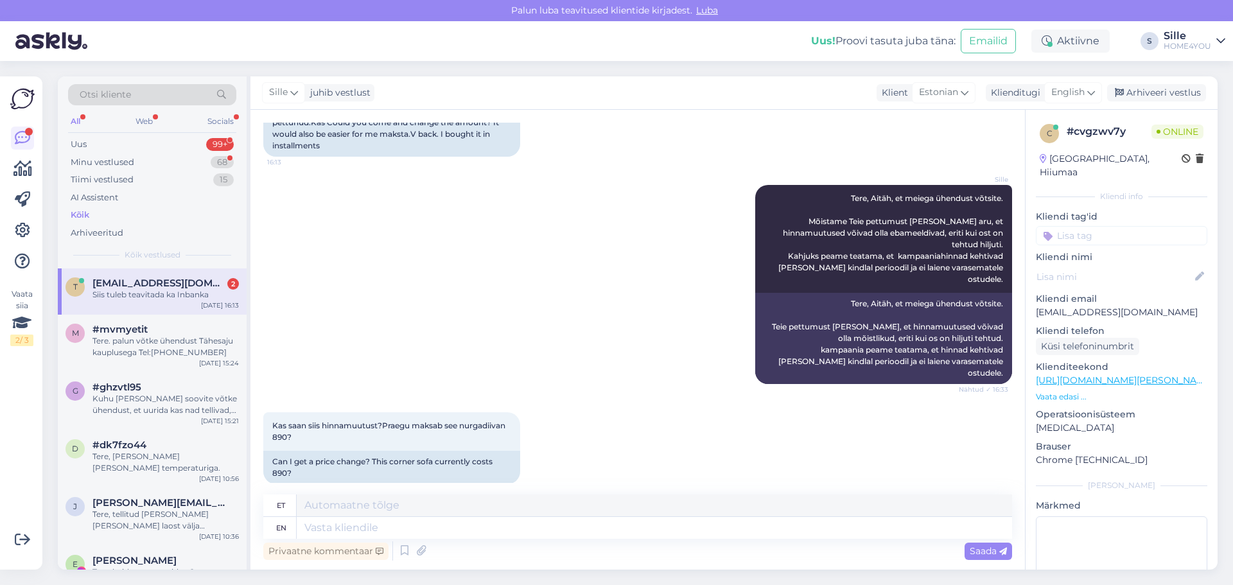
click at [191, 299] on div "Siis tuleb teavitada ka Inbanka" at bounding box center [165, 295] width 146 height 12
click at [508, 530] on textarea at bounding box center [654, 528] width 715 height 22
click at [458, 517] on textarea at bounding box center [654, 528] width 715 height 22
click at [458, 521] on textarea at bounding box center [654, 528] width 715 height 22
click at [781, 398] on div "Kas saan siis hinnamuutust?Praegu maksab see nurgadiivan 890? 16:39 Can I get a…" at bounding box center [637, 448] width 749 height 100
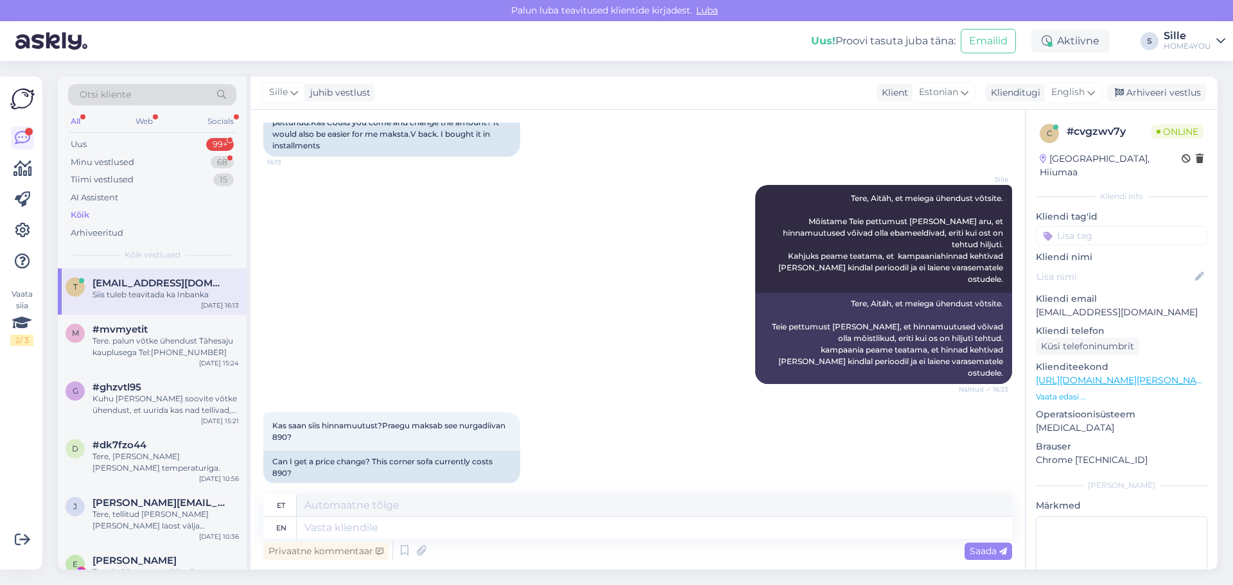
click at [555, 398] on div "Kas saan siis hinnamuutust?Praegu maksab see nurgadiivan 890? 16:39 Can I get a…" at bounding box center [637, 448] width 749 height 100
click at [589, 398] on div "Kas saan siis hinnamuutust?Praegu maksab see nurgadiivan 890? 16:39 Can I get a…" at bounding box center [637, 448] width 749 height 100
click at [590, 398] on div "Kas saan siis hinnamuutust?Praegu maksab see nurgadiivan 890? 16:39 Can I get a…" at bounding box center [637, 448] width 749 height 100
click at [619, 398] on div "Kas saan siis hinnamuutust?Praegu maksab see nurgadiivan 890? 16:39 Can I get a…" at bounding box center [637, 448] width 749 height 100
click at [679, 498] on div "Siis tuleb teavitada ka Inbanka 16:40 Then Inbanka must also be notified." at bounding box center [637, 536] width 749 height 77
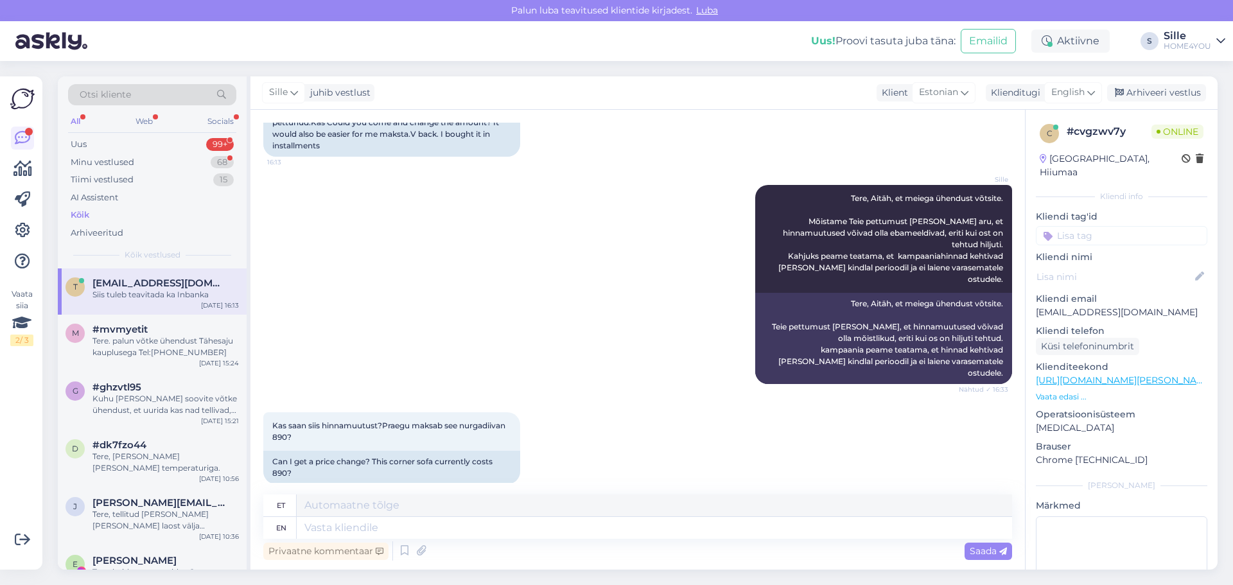
click at [686, 498] on div "Siis tuleb teavitada ka Inbanka 16:40 Then Inbanka must also be notified." at bounding box center [637, 536] width 749 height 77
click at [432, 545] on div "Privaatne kommentaar Saada" at bounding box center [637, 551] width 749 height 24
click at [430, 528] on textarea at bounding box center [654, 528] width 715 height 22
drag, startPoint x: 583, startPoint y: 524, endPoint x: 577, endPoint y: 534, distance: 11.2
click at [577, 533] on textarea at bounding box center [654, 528] width 715 height 22
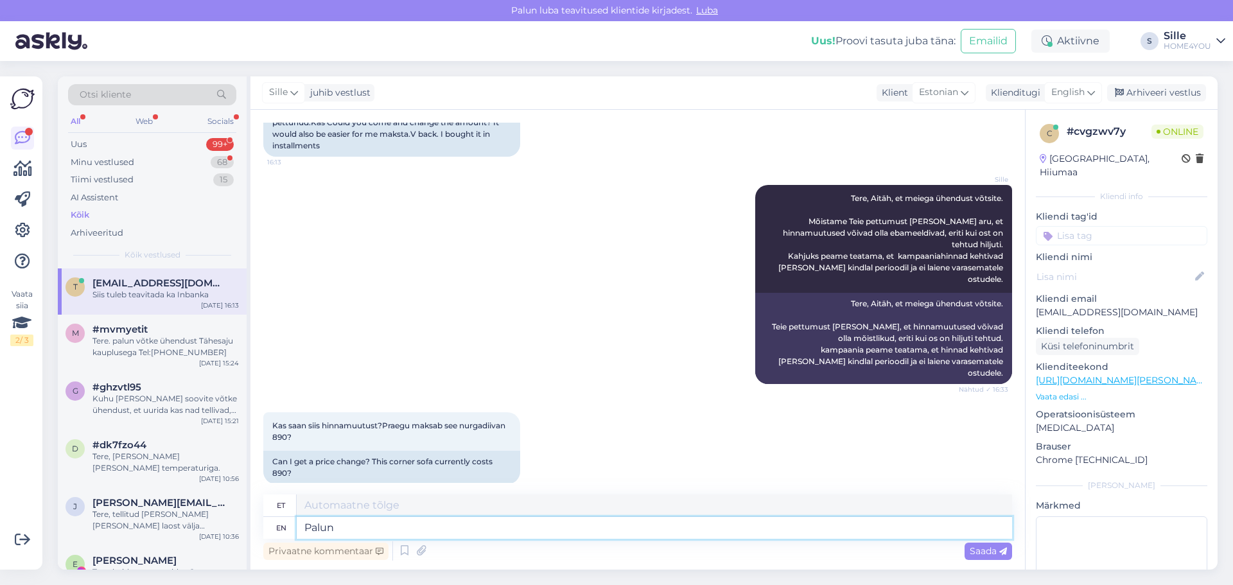
type textarea "Palun k"
type textarea "Palun"
type textarea "Palun kirjutage e"
type textarea "Palun kirjutamine"
type textarea "Palun kirjutage e-pood"
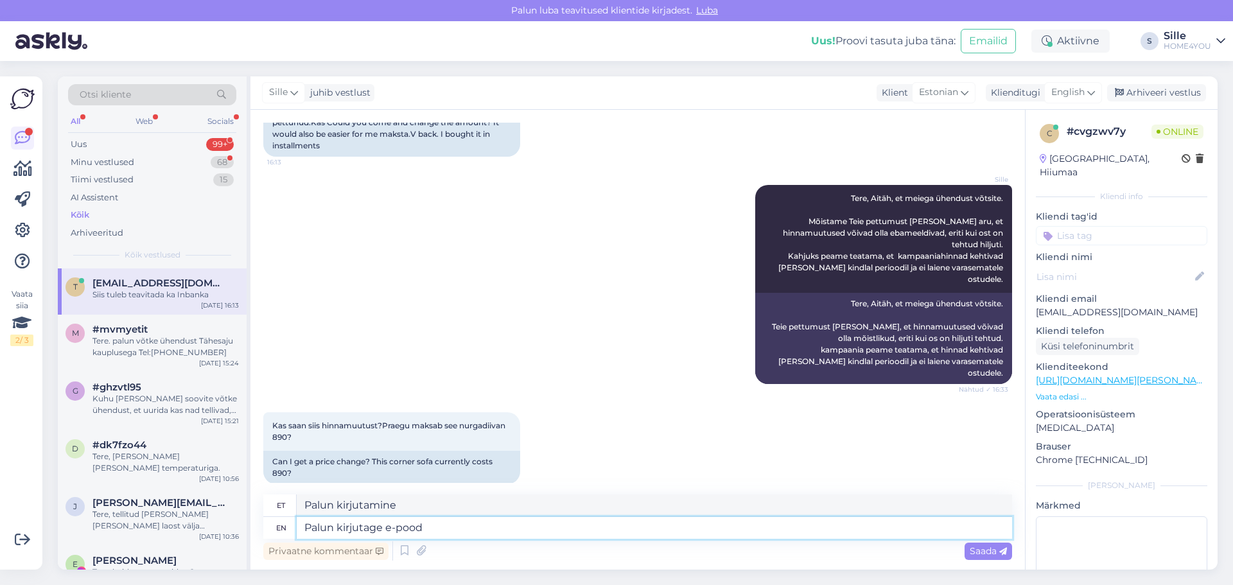
type textarea "Palun kirjutage e-pood"
type textarea "Palun kirjutage e-poodi,"
type textarea "Palun kirjutage e-pood,"
type textarea "Palun kirjutage e-poodi, loodame"
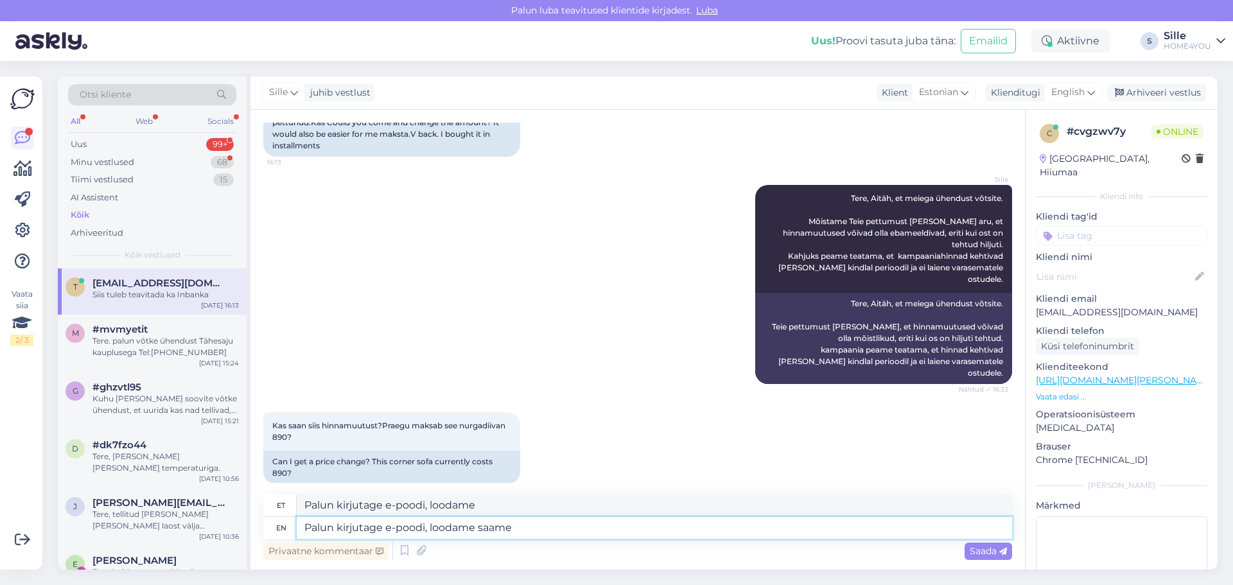
type textarea "Palun kirjutage e-poodi, loodame saame"
type textarea "Palun kirjutage e-poodi, loodame saame Teid a"
type textarea "Palun kirjutage e-poodi, loodame saame Teid"
type textarea "Palun kirjutage e-poodi, loodame saame [PERSON_NAME]"
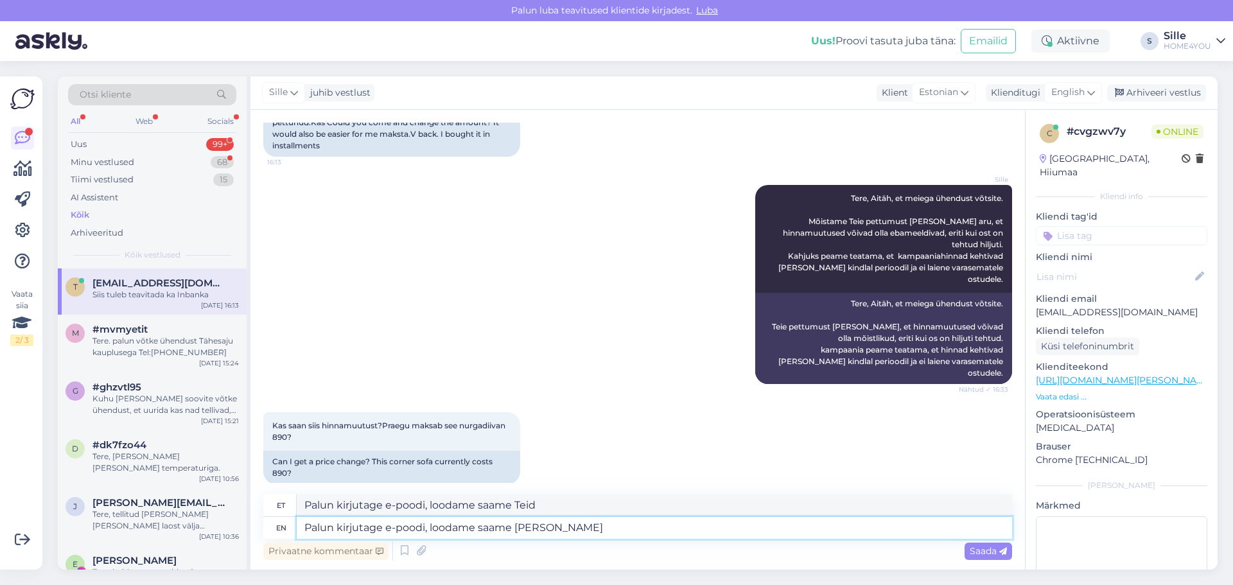
type textarea "Palun kirjutage e-poodi, loodame saame [PERSON_NAME]"
type textarea "Palun kirjutage e-poodi, loodame saame"
type textarea "Palun kirjutage e-poodi, loodame saame Teid"
type textarea "Palun kirjutage e-poodi, looda"
type textarea "Palun kirjutage e-poodi, loodame saame"
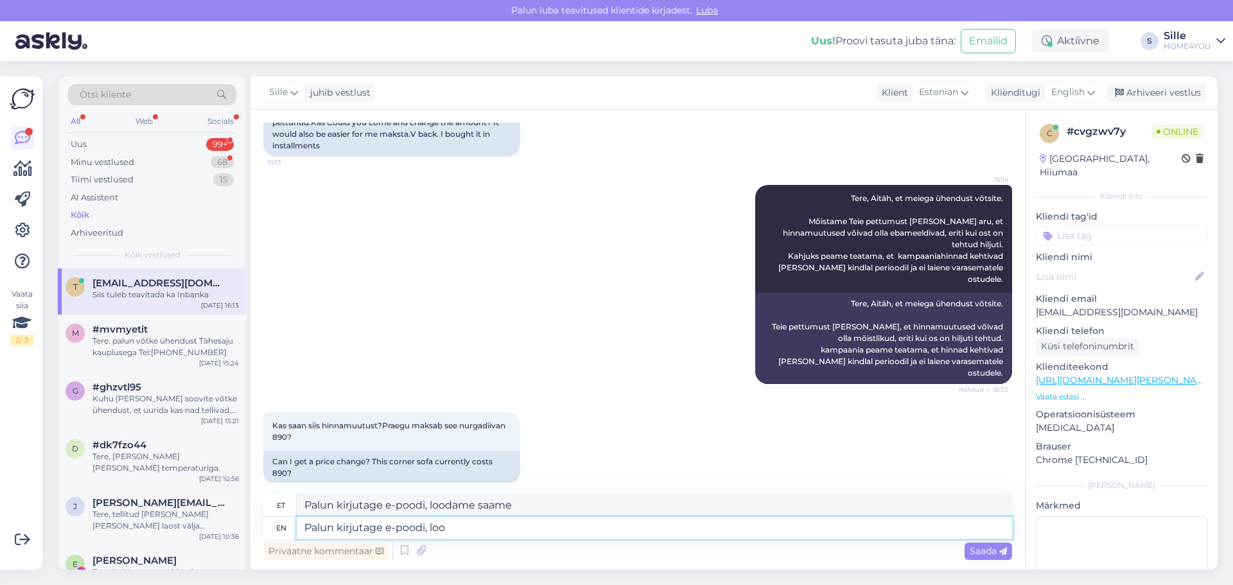
type textarea "Palun kirjutage e-poodi, lo"
type textarea "Palun kirjutage e-poodi, loodame"
type textarea "Palun kirjutage e-poodi"
type textarea "Palun kirjutage e-pood"
type textarea "Palun kirjutage e-poodi, e"
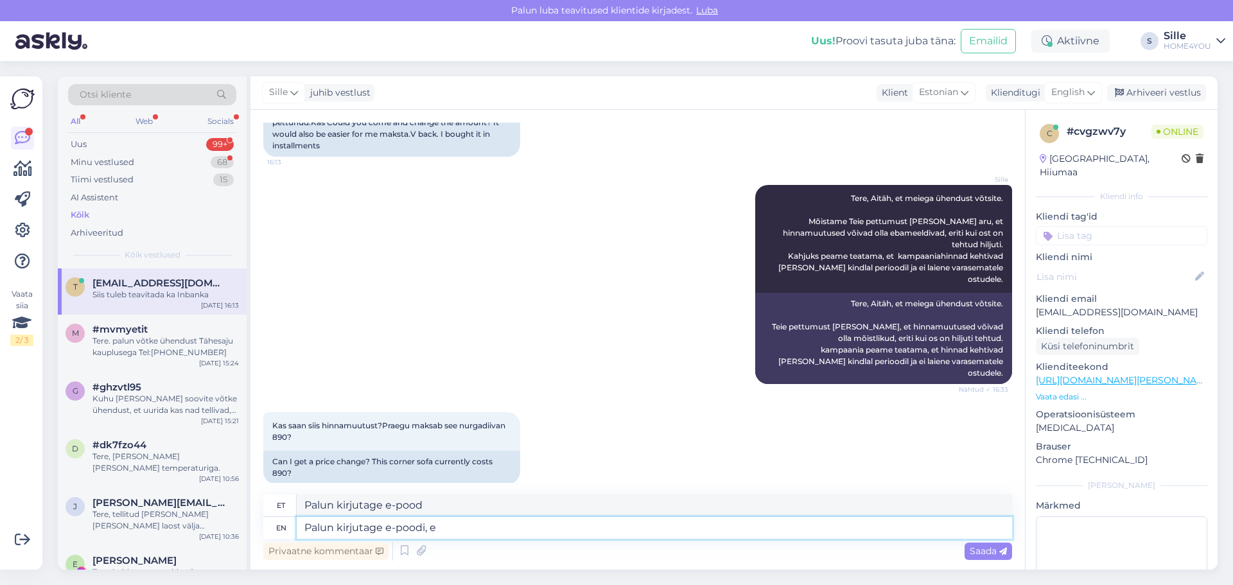
type textarea "Palun kirjutage e-pood,"
type textarea "Palun kirjutage e-poodi, epood@home4you"
type textarea "Palun kirjutage e-poodi, [EMAIL_ADDRESS][DOMAIN_NAME]"
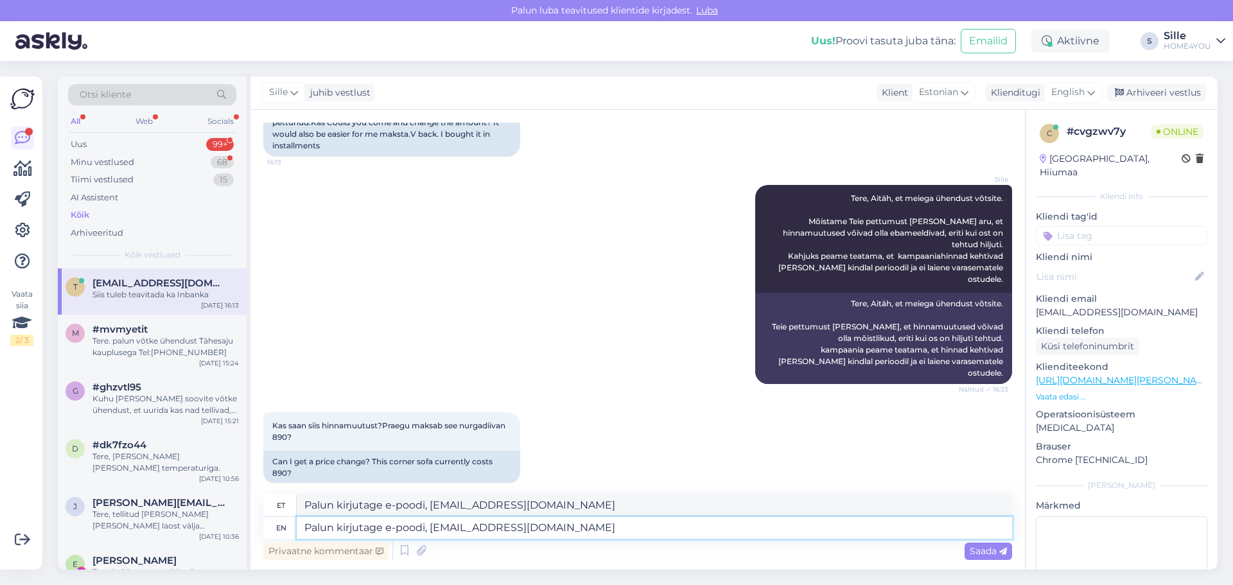
click at [577, 534] on textarea "Palun kirjutage e-poodi, [EMAIL_ADDRESS][DOMAIN_NAME]" at bounding box center [654, 528] width 715 height 22
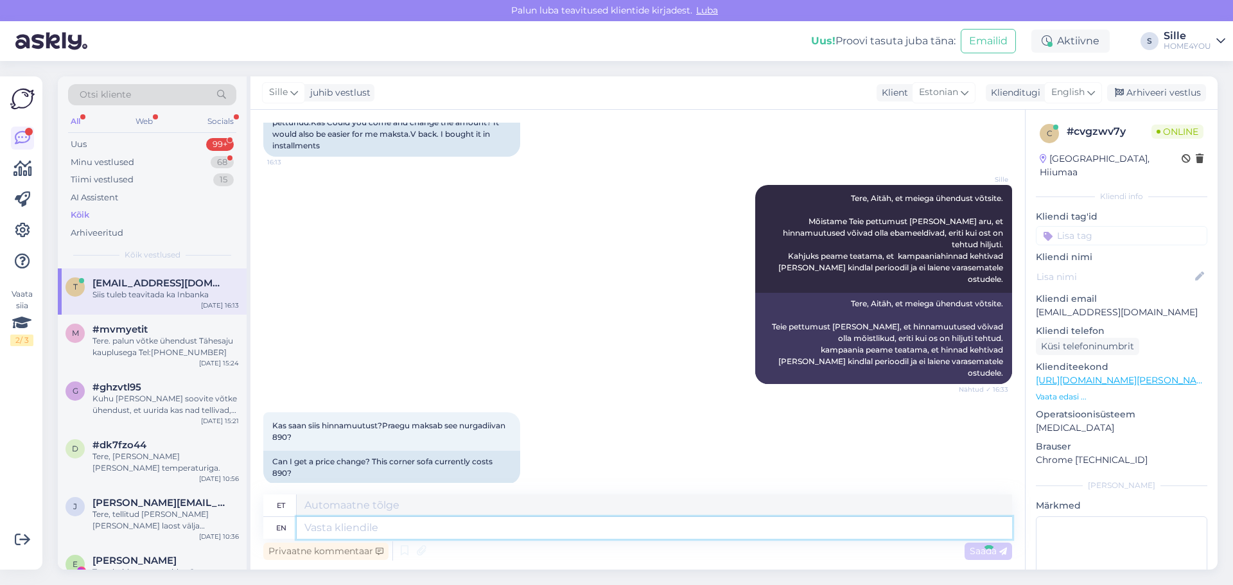
scroll to position [1327, 0]
